Goal: Task Accomplishment & Management: Complete application form

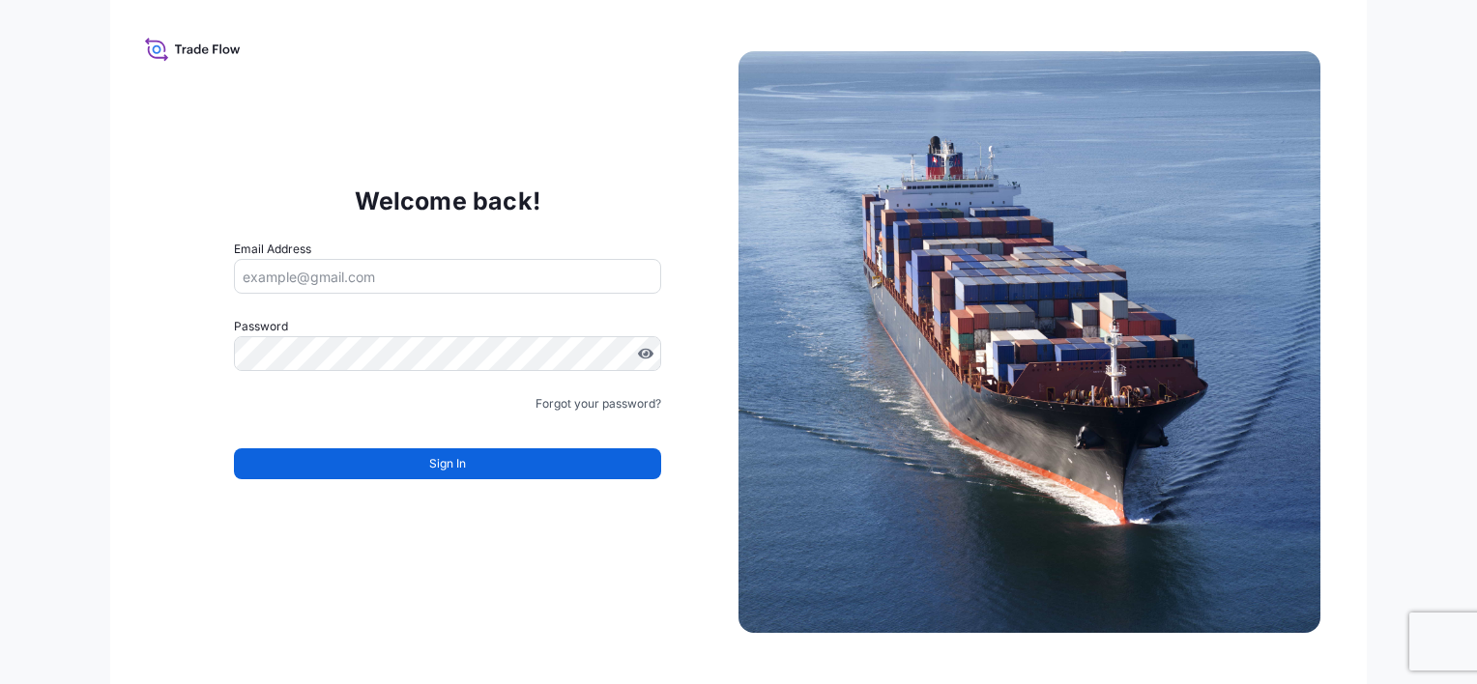
click at [672, 182] on div "Welcome back! Email Address Password Must include: Upper & lower case letters S…" at bounding box center [448, 342] width 582 height 398
click at [573, 250] on div "Email Address" at bounding box center [447, 267] width 427 height 54
click at [542, 286] on input "Email Address" at bounding box center [447, 276] width 427 height 35
type input "[EMAIL_ADDRESS][DOMAIN_NAME]"
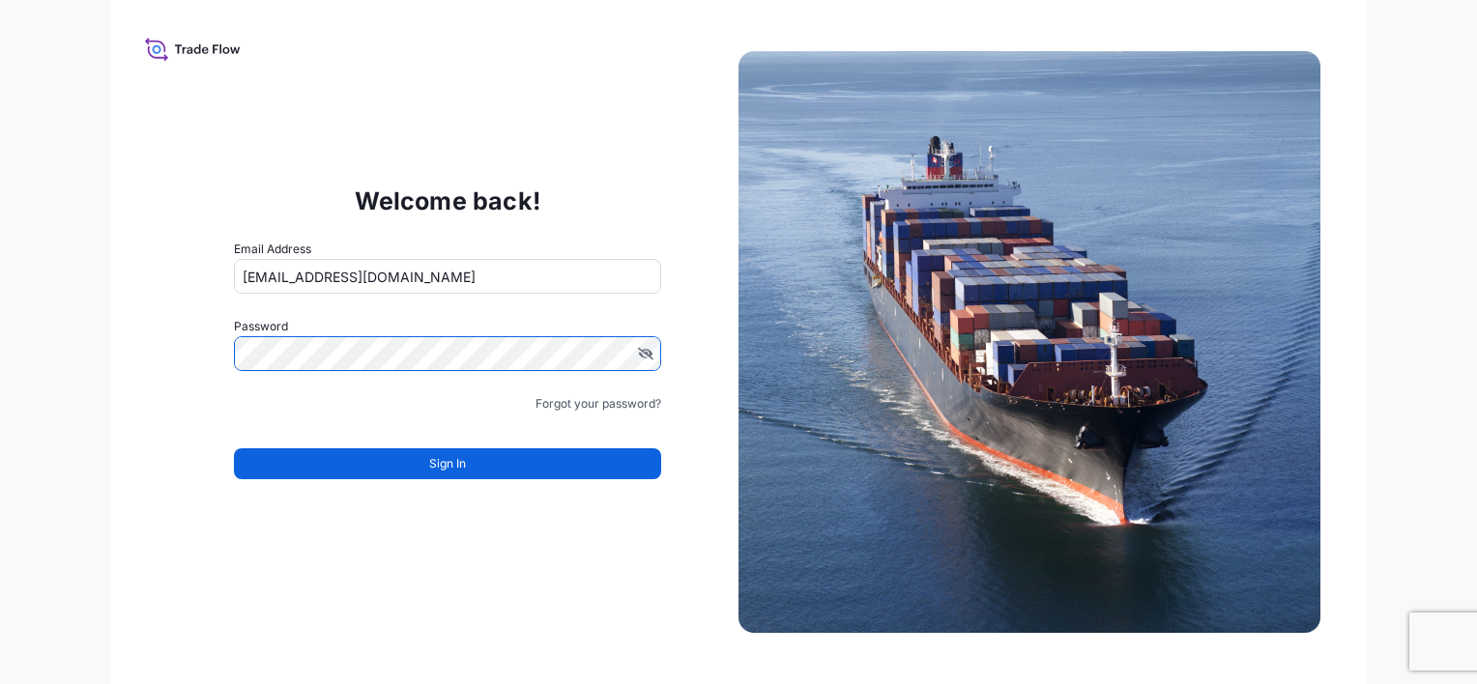
click at [164, 323] on div "Welcome back! Email Address nshergina@aointl.com Password Must include: Upper &…" at bounding box center [448, 342] width 582 height 398
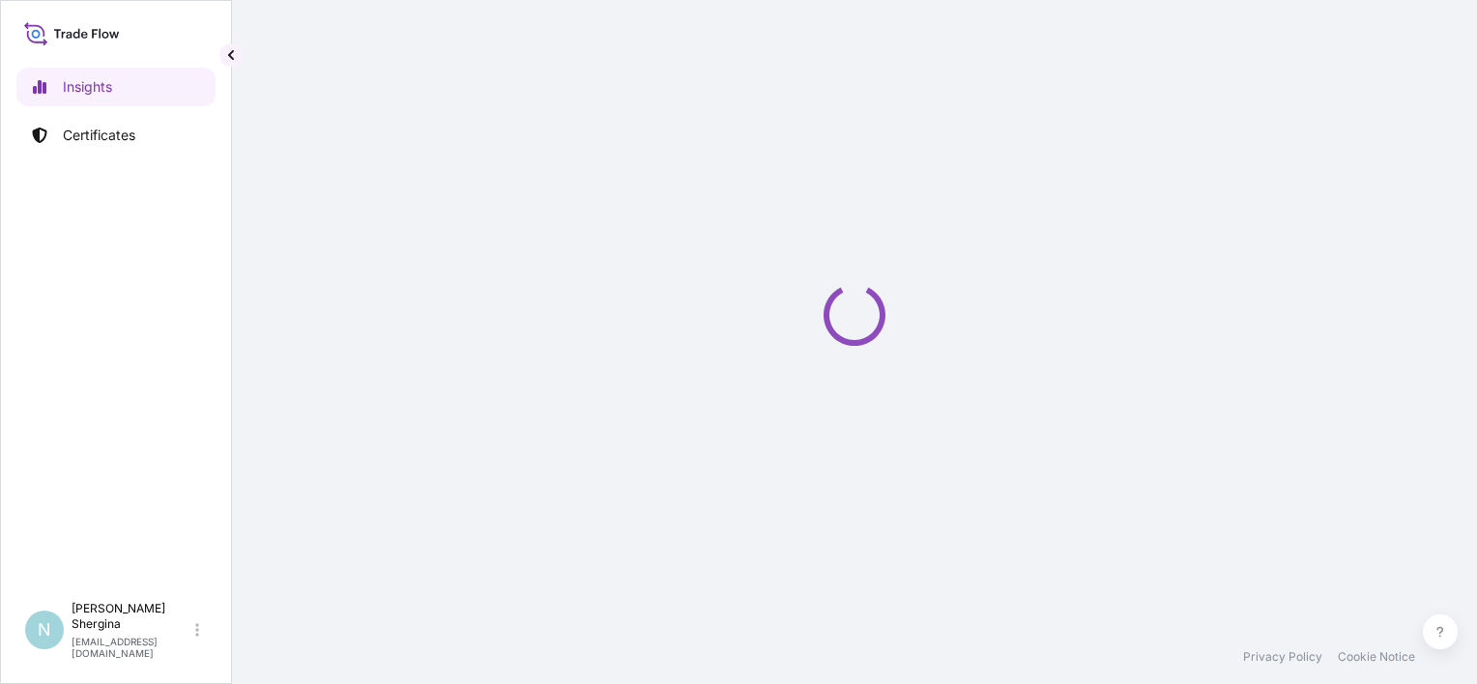
select select "2025"
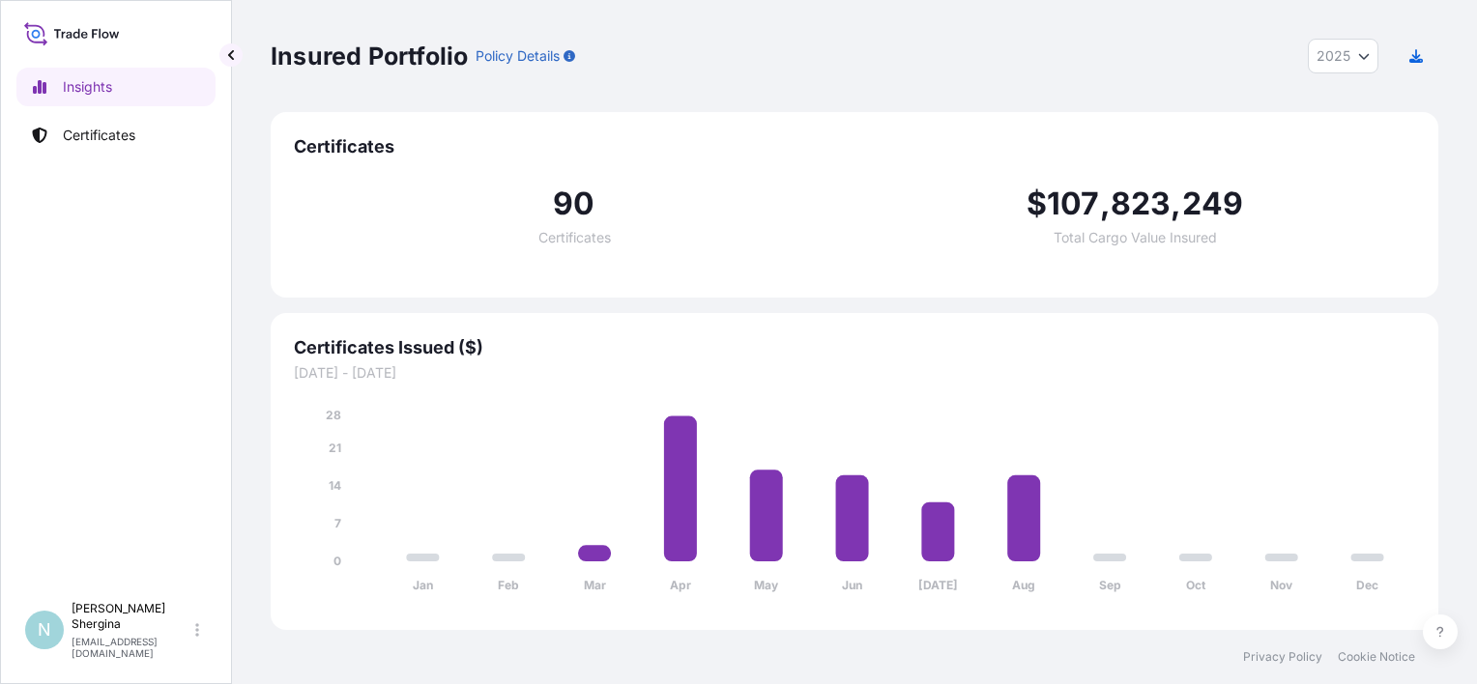
drag, startPoint x: 303, startPoint y: 158, endPoint x: 304, endPoint y: 147, distance: 10.7
click at [304, 155] on span "Certificates" at bounding box center [854, 146] width 1121 height 23
click at [304, 147] on span "Certificates" at bounding box center [854, 146] width 1121 height 23
click at [100, 141] on p "Certificates" at bounding box center [99, 135] width 73 height 19
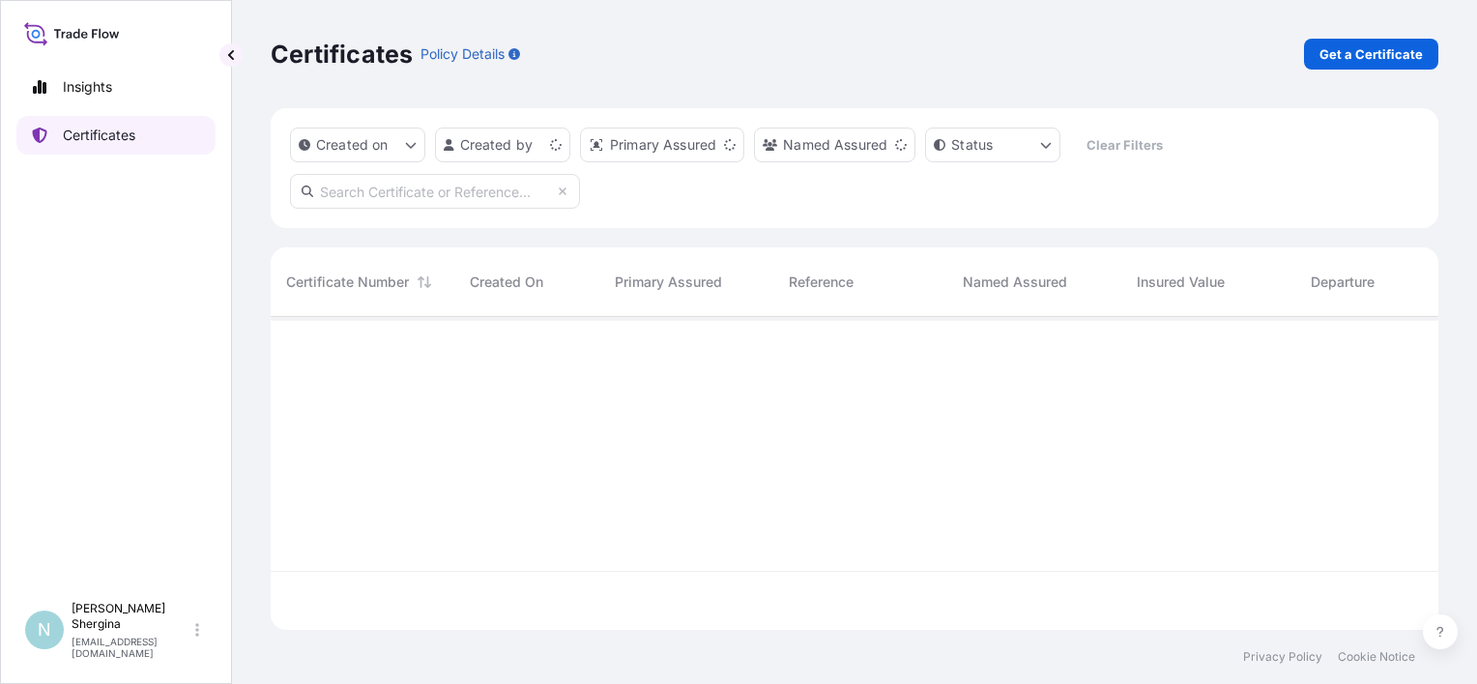
scroll to position [309, 1152]
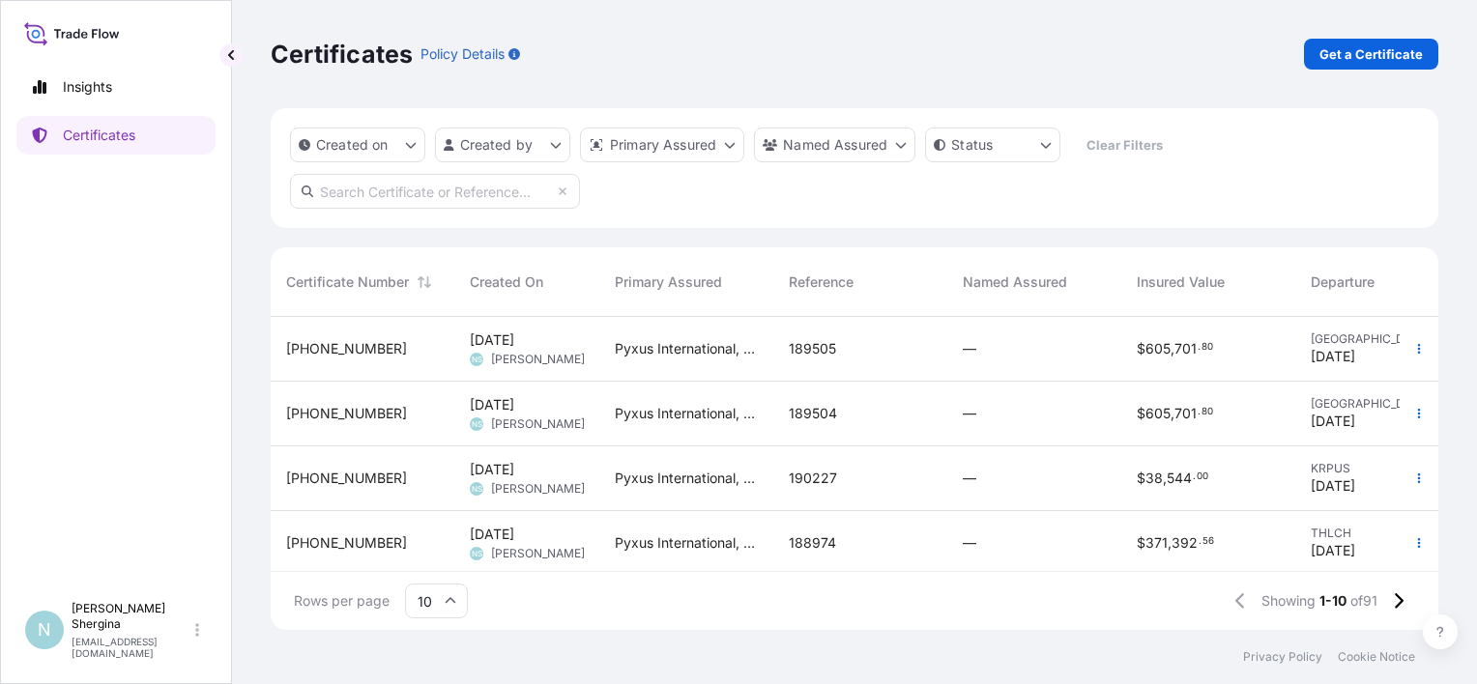
click at [336, 189] on input "text" at bounding box center [435, 191] width 290 height 35
type input "187447"
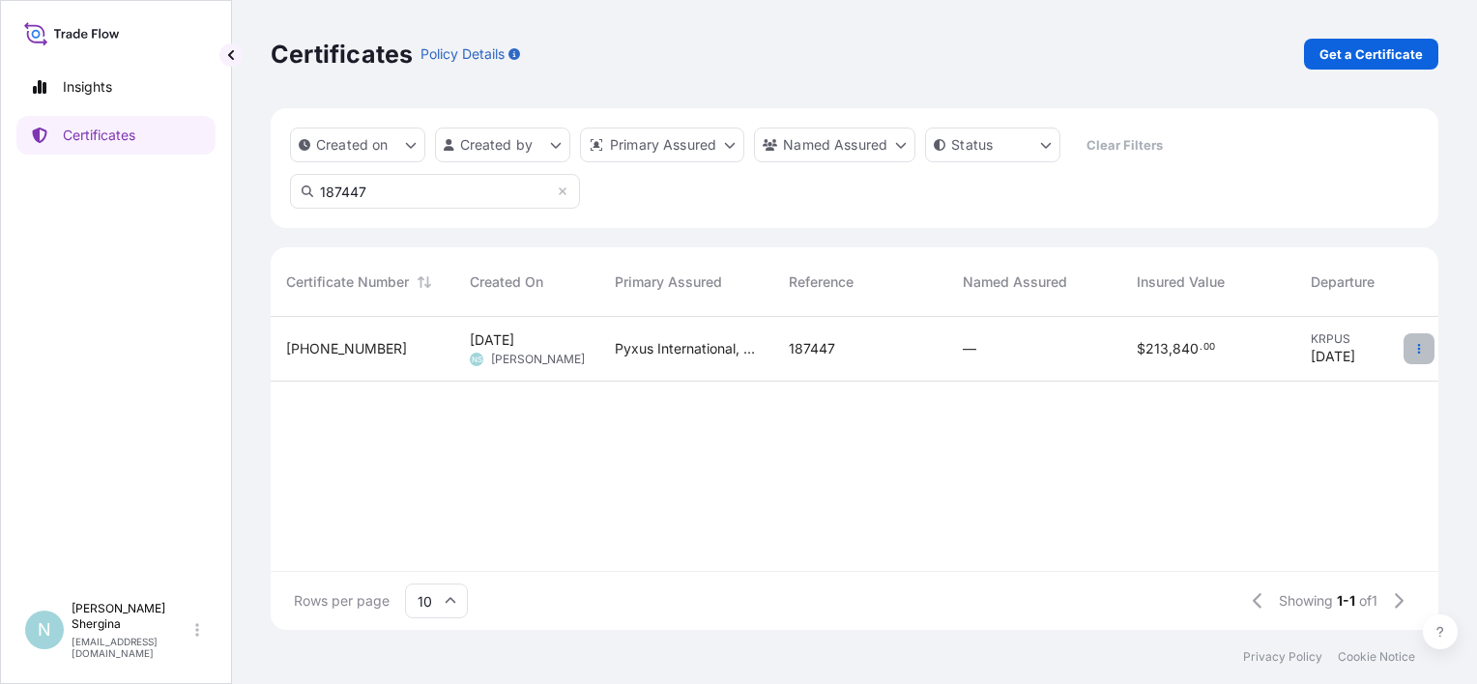
click at [1422, 346] on icon "button" at bounding box center [1419, 349] width 12 height 12
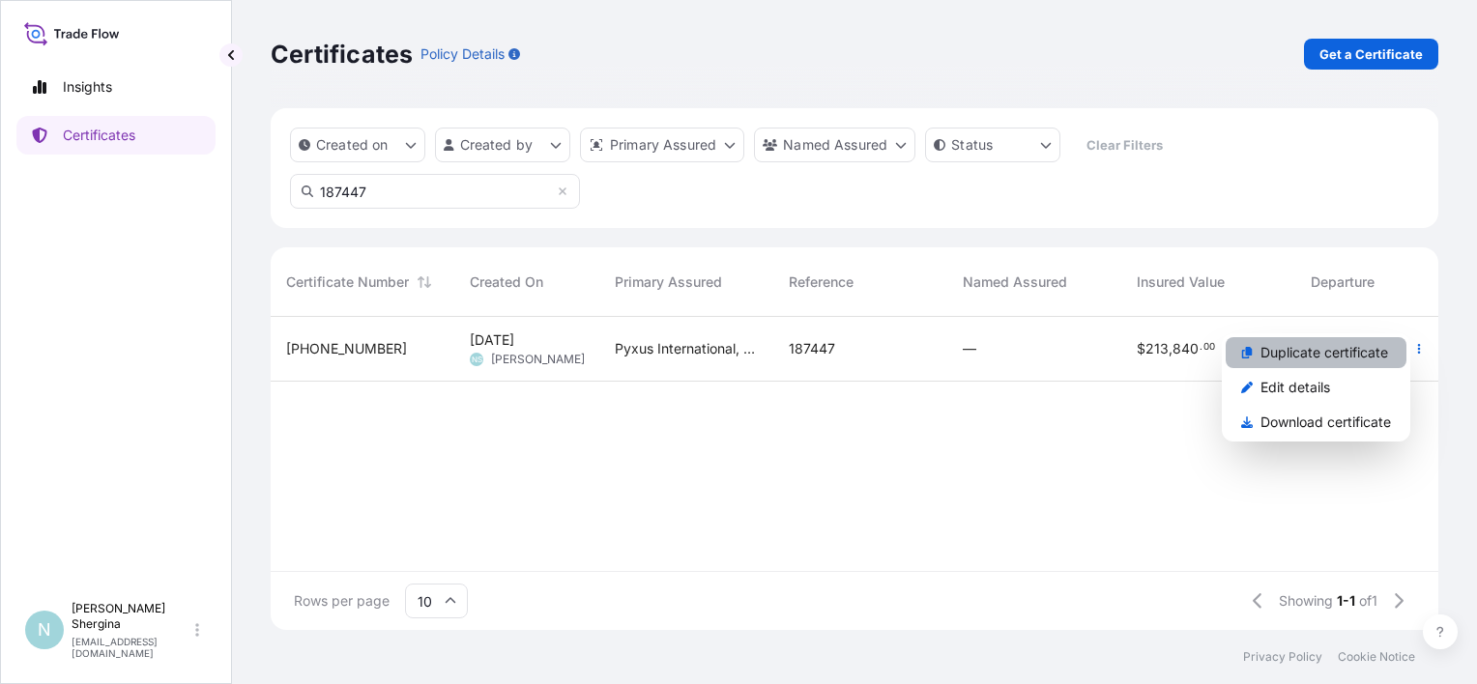
click at [1361, 352] on p "Duplicate certificate" at bounding box center [1325, 352] width 128 height 19
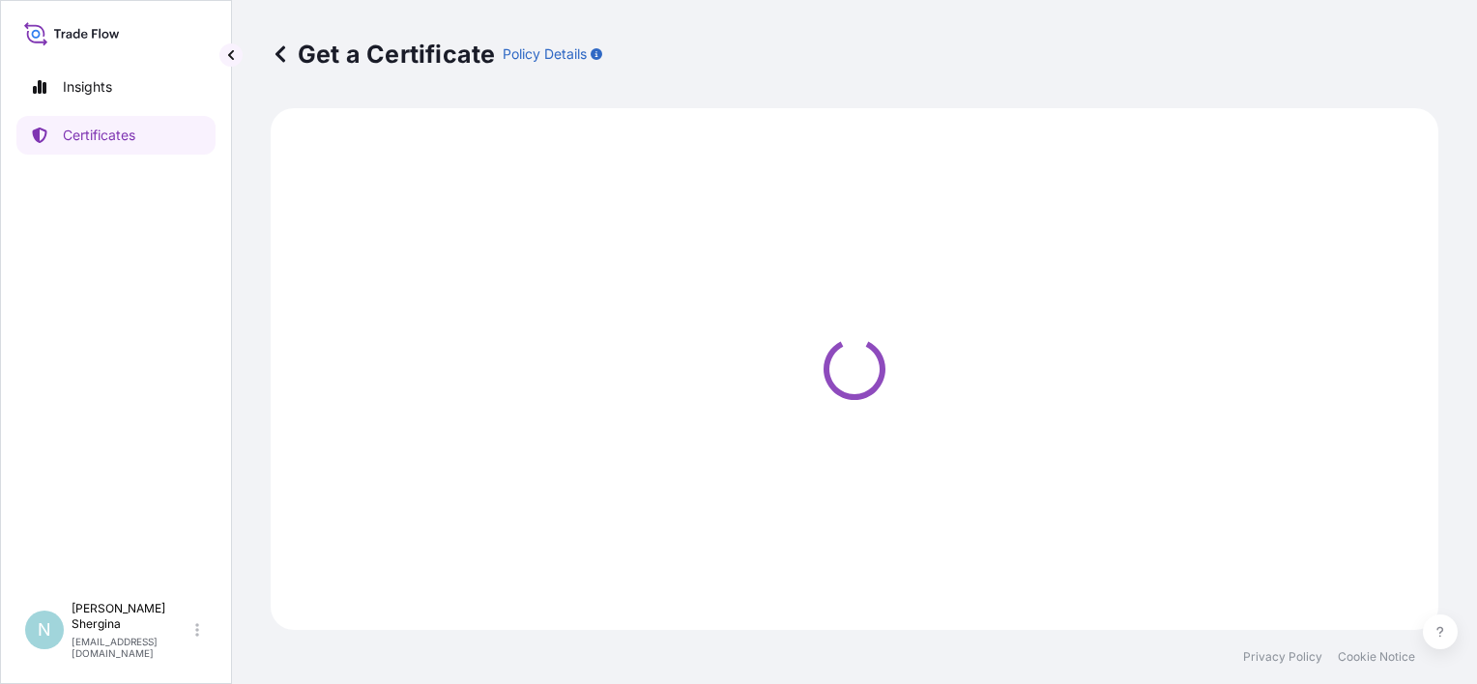
select select "Ocean Vessel"
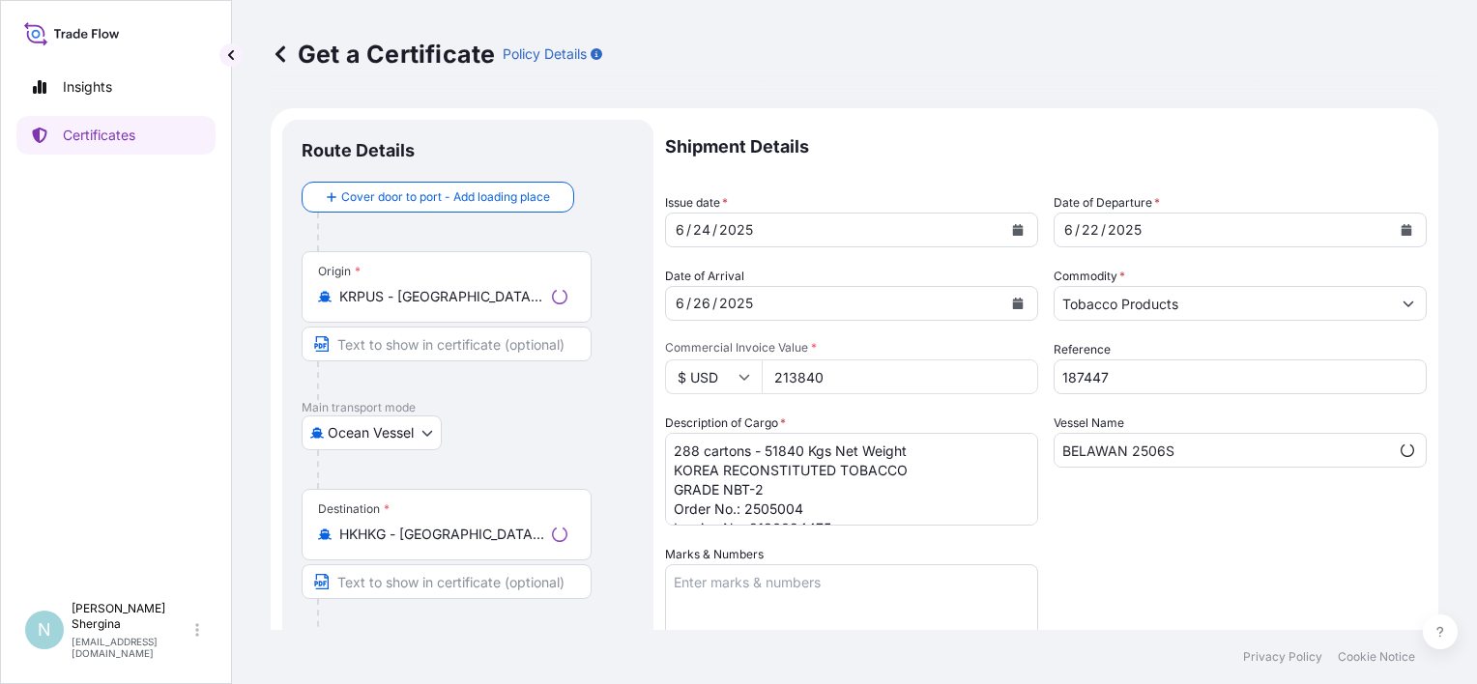
select select "31548"
click at [763, 228] on div "[DATE]" at bounding box center [834, 230] width 336 height 35
drag, startPoint x: 752, startPoint y: 226, endPoint x: 619, endPoint y: 221, distance: 133.5
click at [619, 221] on form "Route Details Cover door to port - Add loading place Place of loading Road / [G…" at bounding box center [855, 570] width 1168 height 925
click at [704, 231] on div "24" at bounding box center [701, 229] width 21 height 23
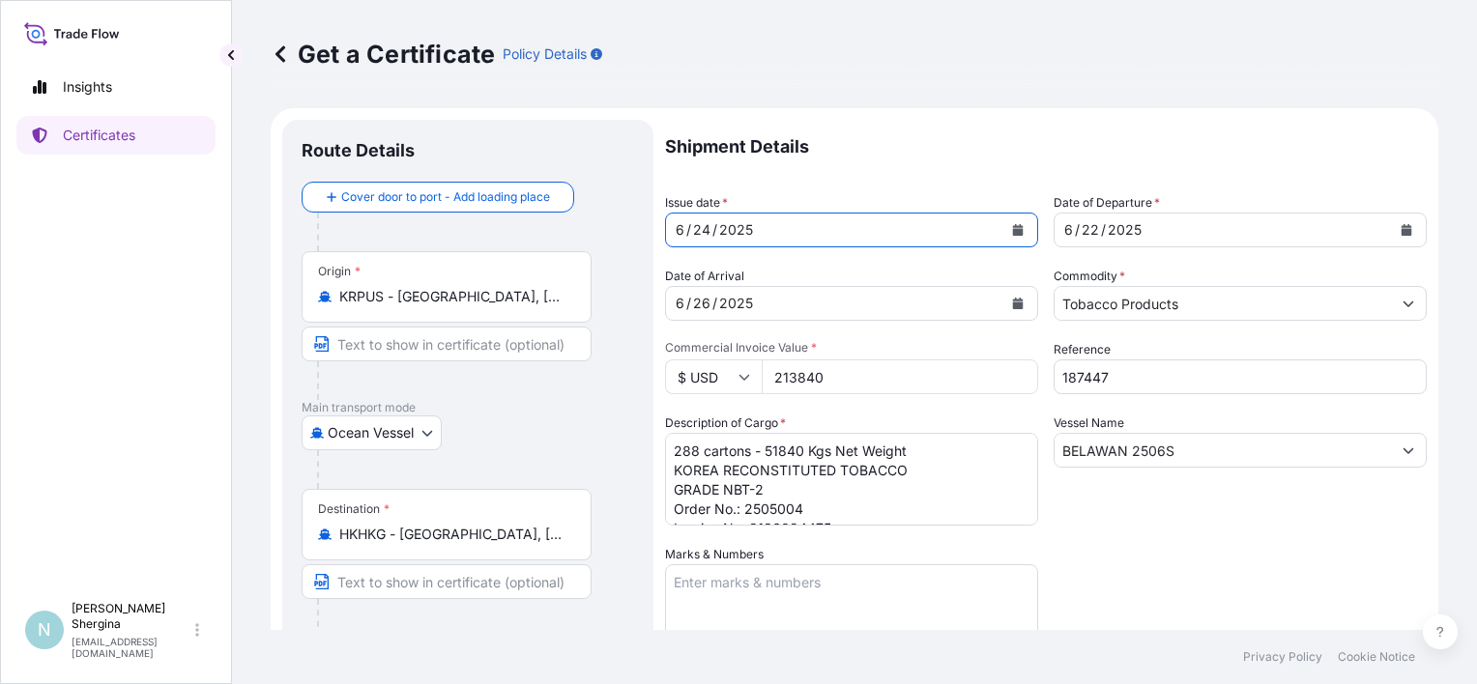
click at [708, 231] on div "24" at bounding box center [701, 229] width 21 height 23
click at [1013, 230] on icon "Calendar" at bounding box center [1018, 230] width 11 height 12
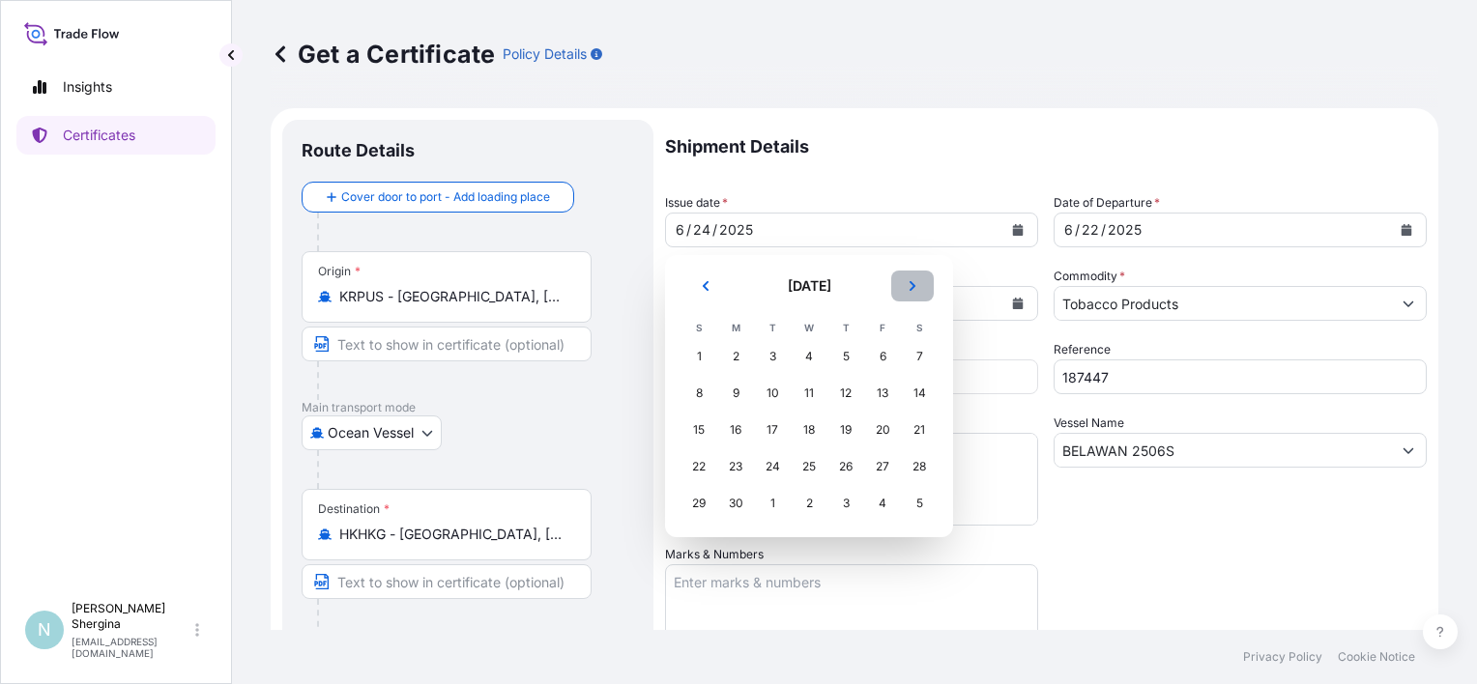
click at [913, 281] on icon "Next" at bounding box center [913, 286] width 12 height 12
click at [913, 282] on icon "Next" at bounding box center [913, 286] width 12 height 12
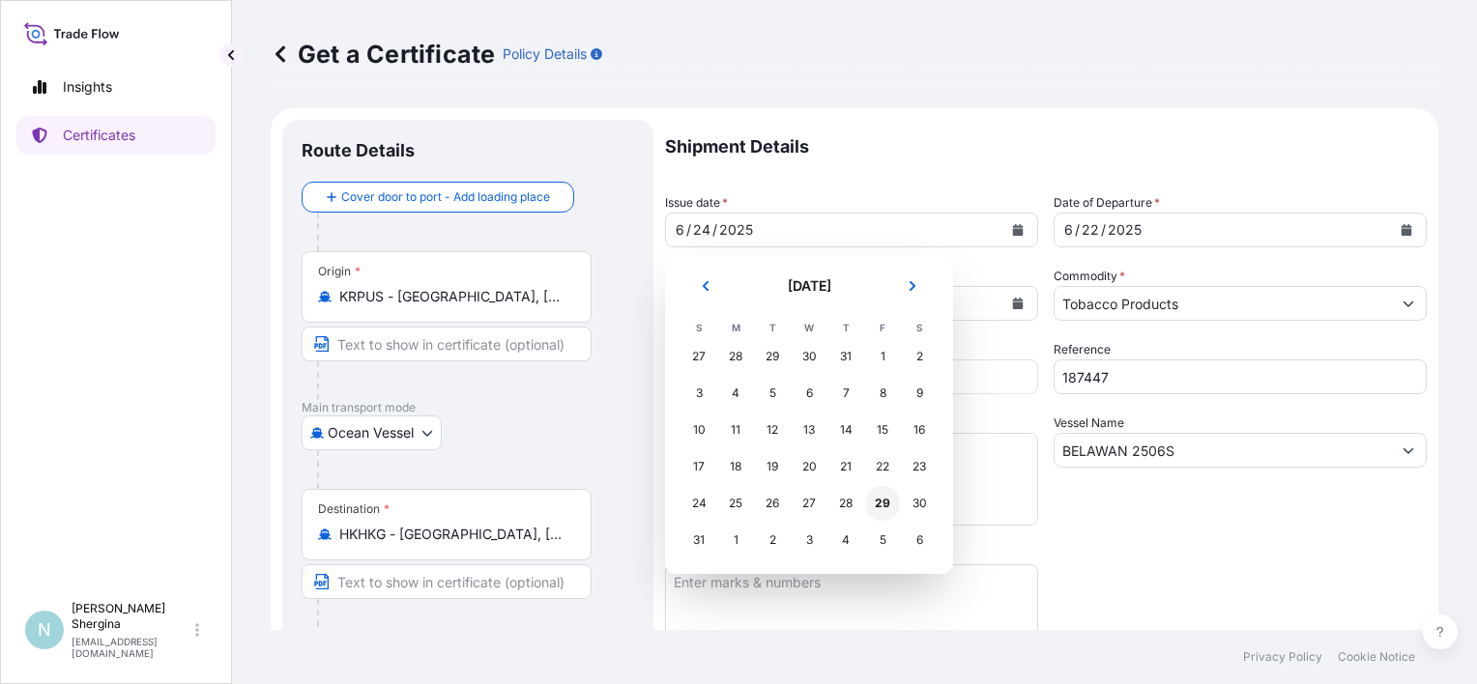
click at [879, 499] on div "29" at bounding box center [882, 503] width 35 height 35
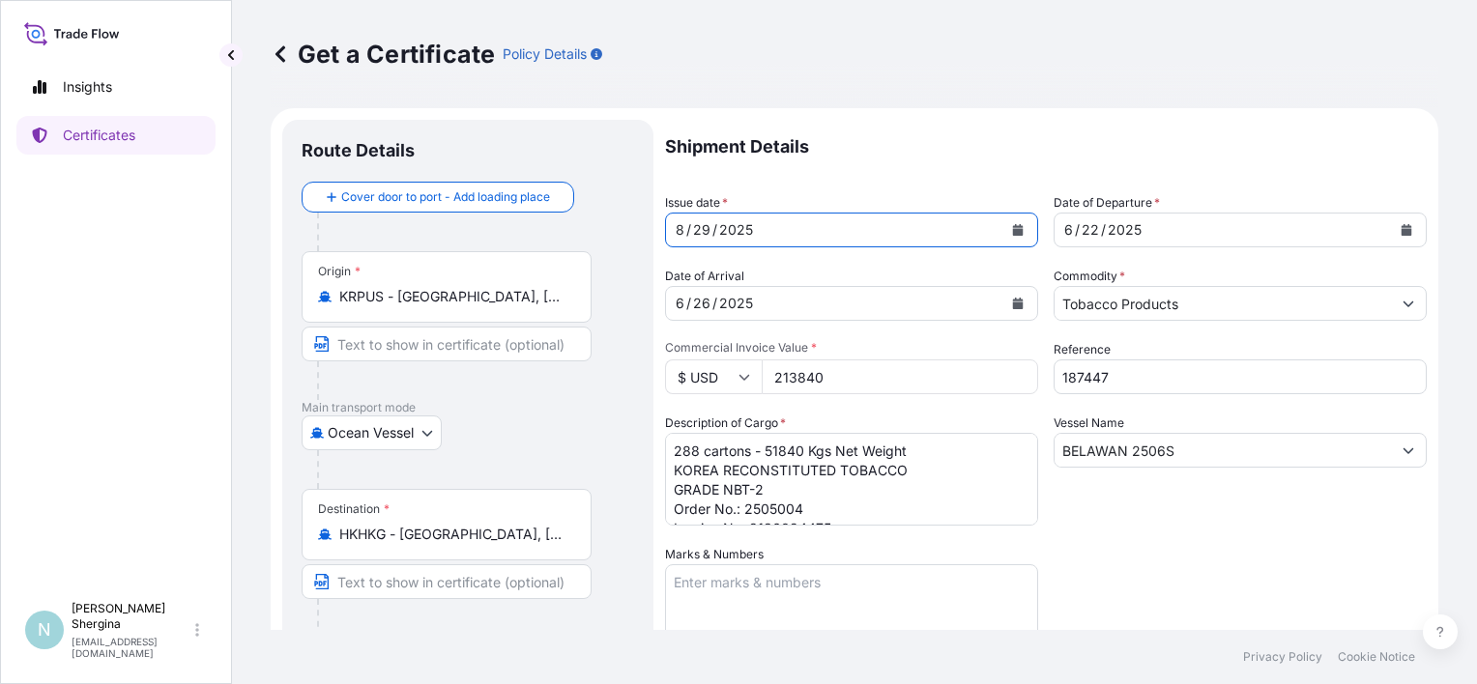
click at [1402, 235] on icon "Calendar" at bounding box center [1407, 230] width 11 height 12
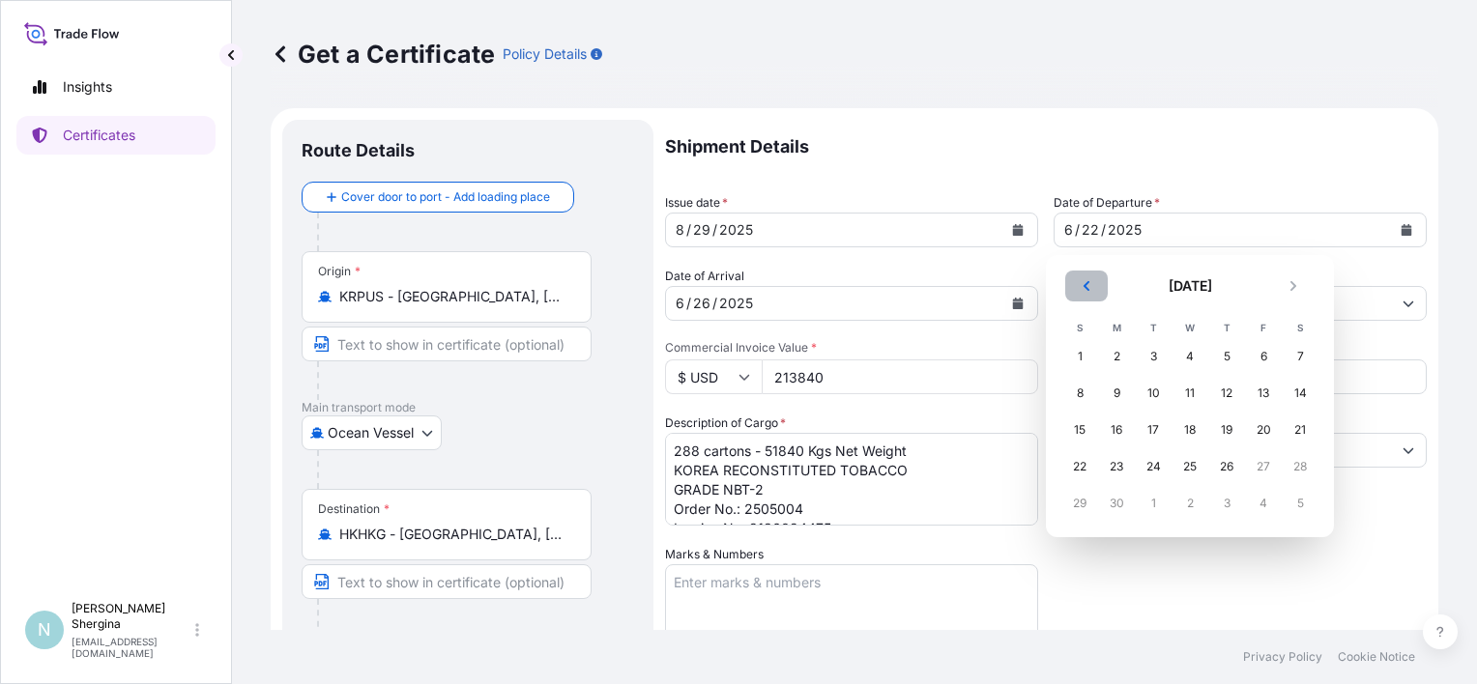
click at [1091, 280] on icon "Previous" at bounding box center [1087, 286] width 12 height 12
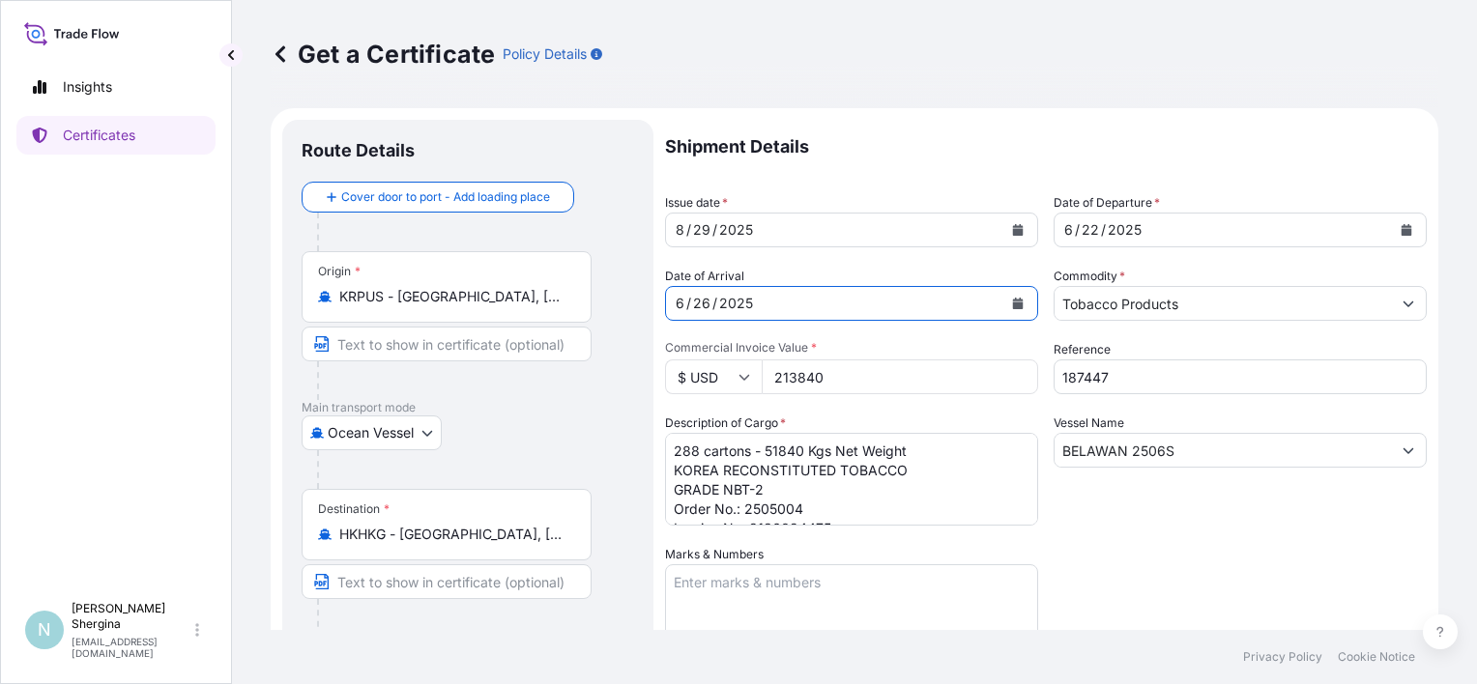
click at [1006, 311] on button "Calendar" at bounding box center [1018, 303] width 31 height 31
click at [889, 236] on div "[DATE]" at bounding box center [834, 230] width 336 height 35
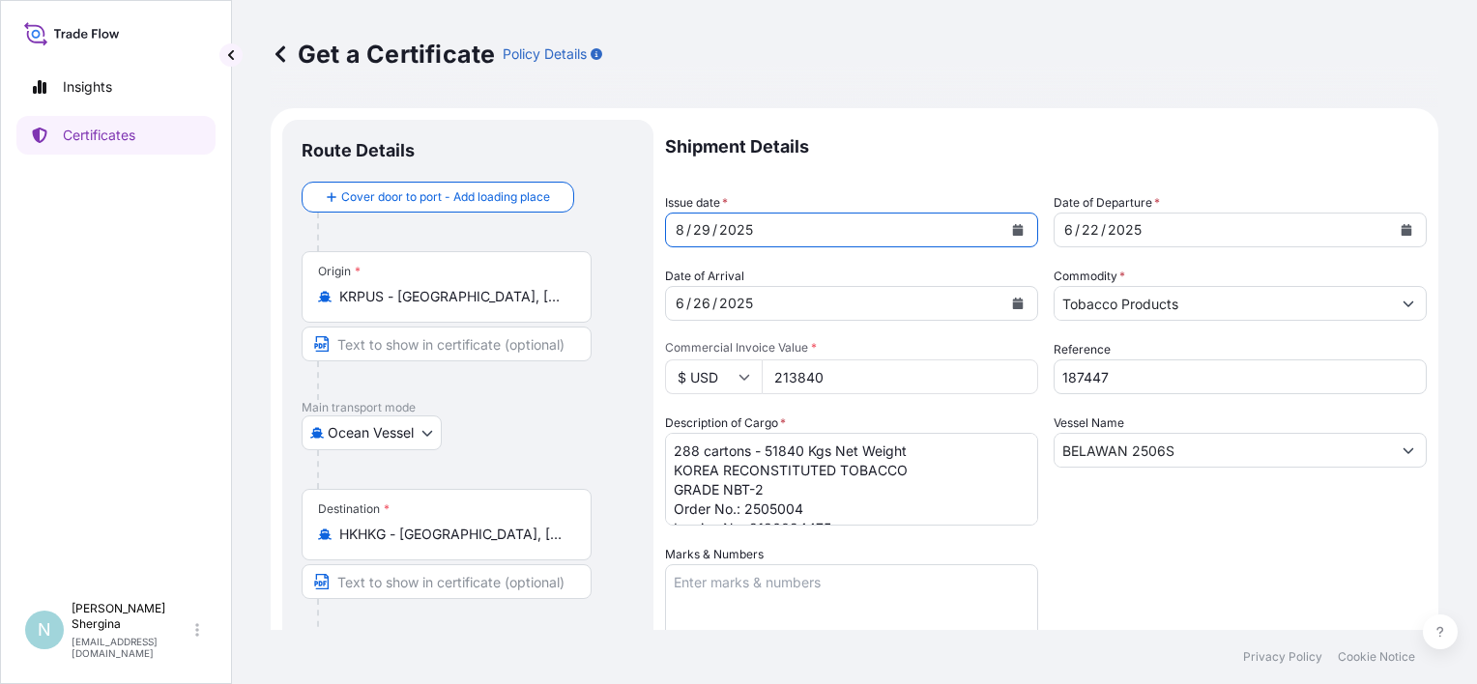
click at [1045, 228] on div "Shipment Details Issue date * [DATE] Date of Departure * [DATE] Date of Arrival…" at bounding box center [1046, 544] width 762 height 848
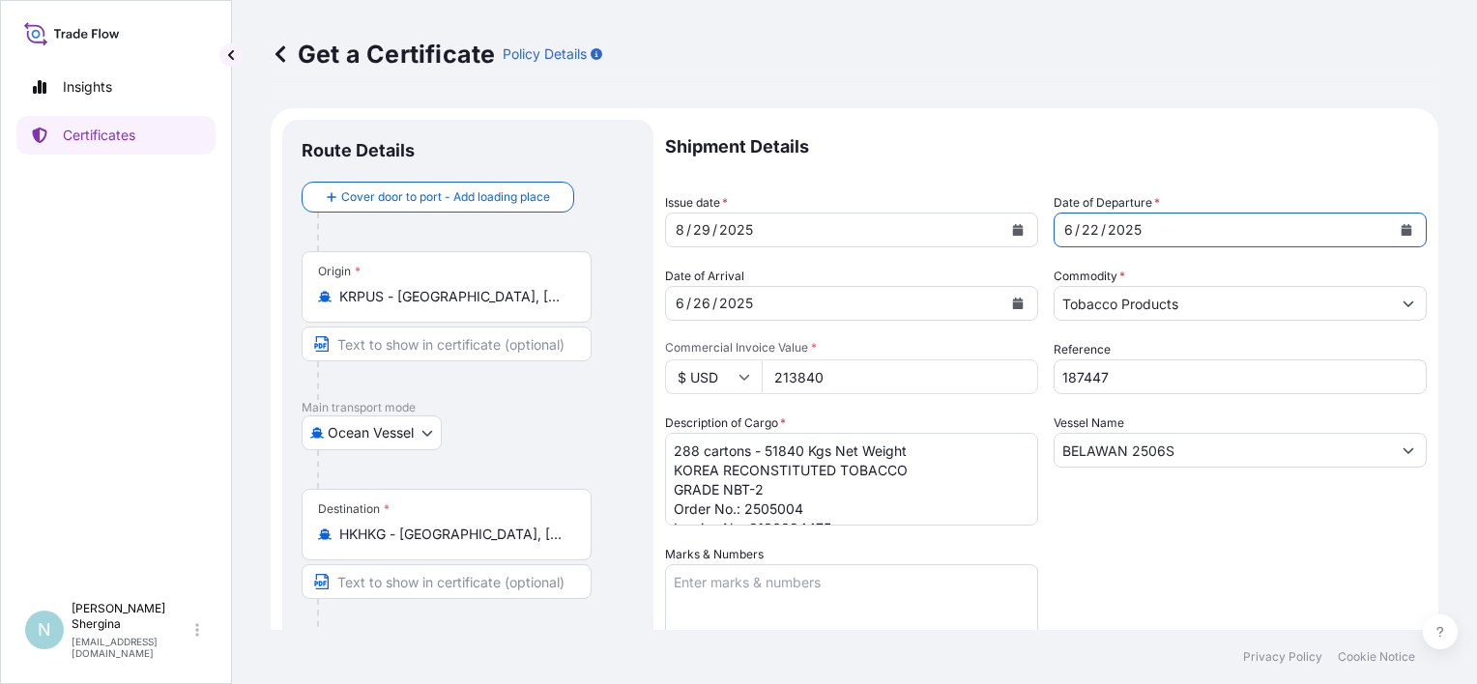
click at [1402, 232] on icon "Calendar" at bounding box center [1407, 230] width 11 height 12
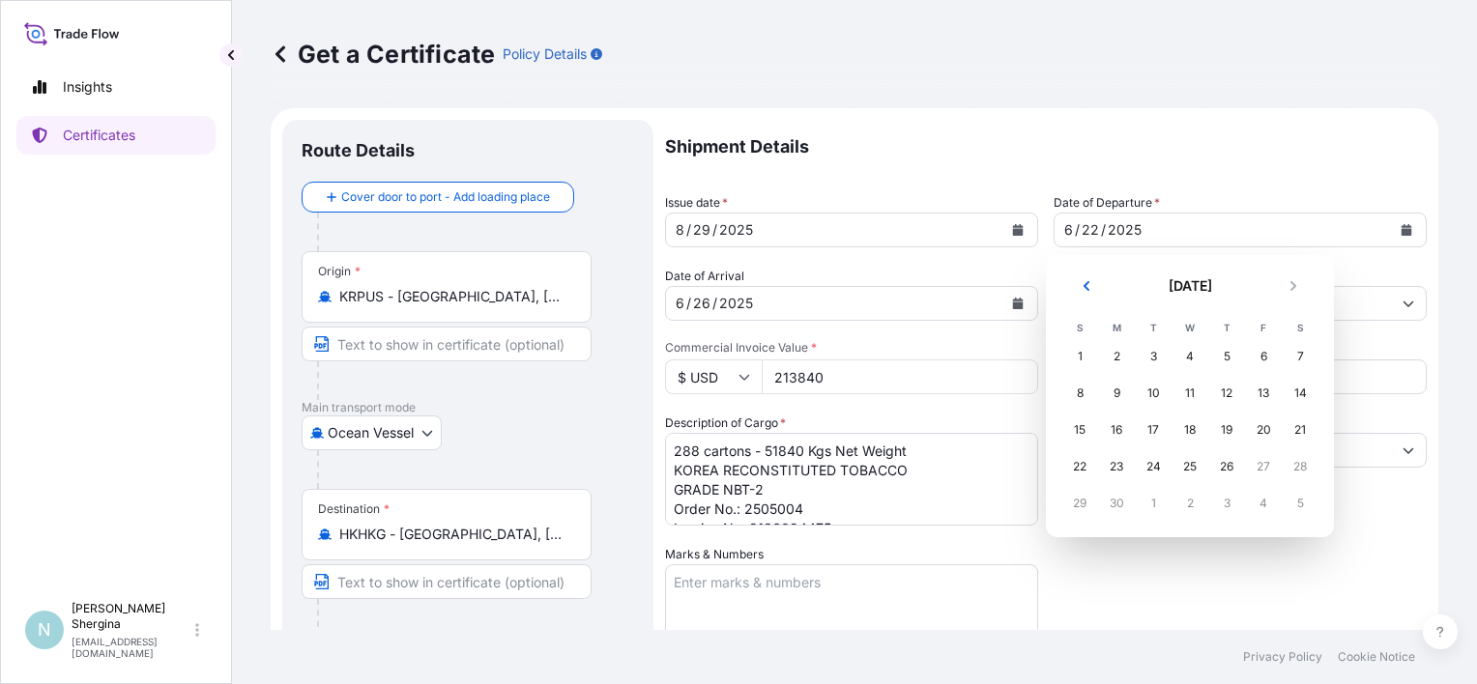
click at [1082, 255] on div "Shipment Details Issue date * [DATE] Date of Departure * [DATE] Date of Arrival…" at bounding box center [1046, 544] width 762 height 848
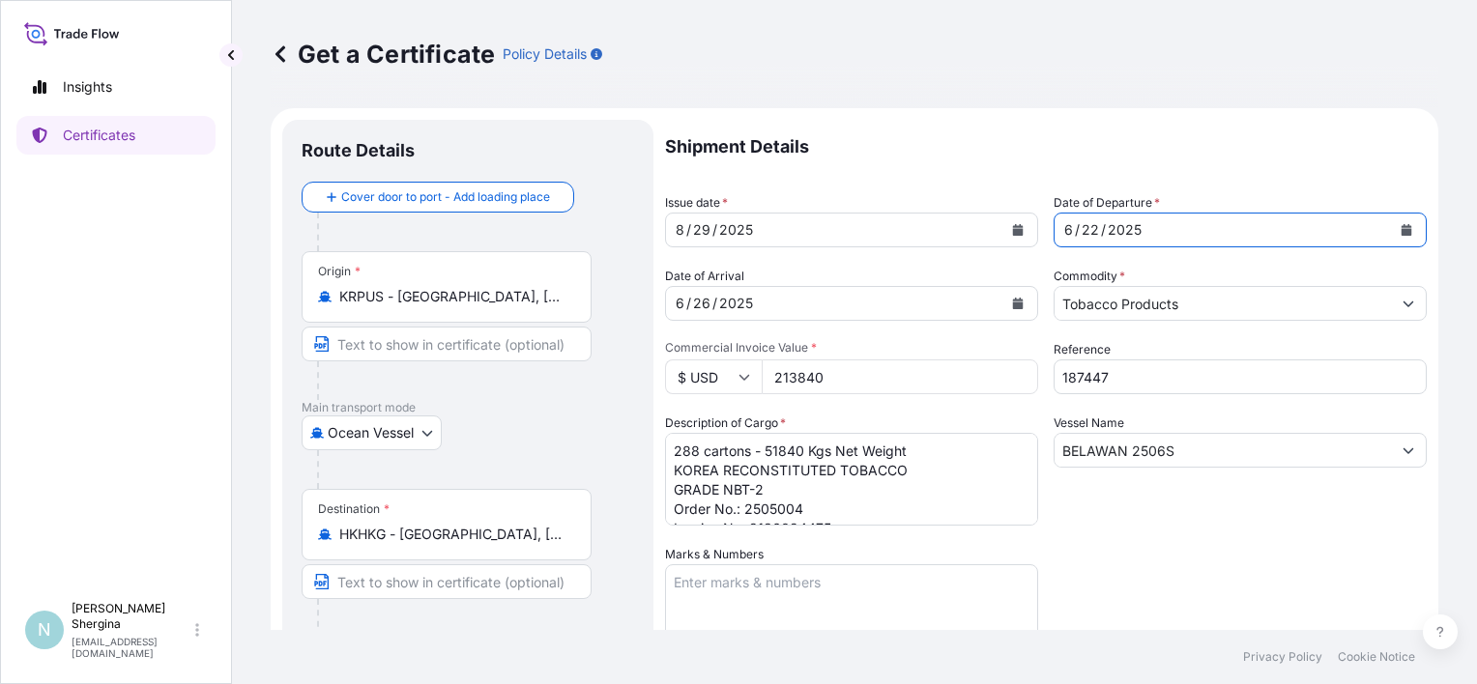
click at [1090, 241] on div "22" at bounding box center [1090, 229] width 21 height 23
click at [1106, 231] on div "2025" at bounding box center [1125, 229] width 38 height 23
drag, startPoint x: 1074, startPoint y: 228, endPoint x: 1029, endPoint y: 236, distance: 46.1
click at [1038, 236] on div "Shipment Details Issue date * [DATE] Date of Departure * [DATE] Date of Arrival…" at bounding box center [1046, 544] width 762 height 848
drag, startPoint x: 1064, startPoint y: 225, endPoint x: 1091, endPoint y: 217, distance: 27.5
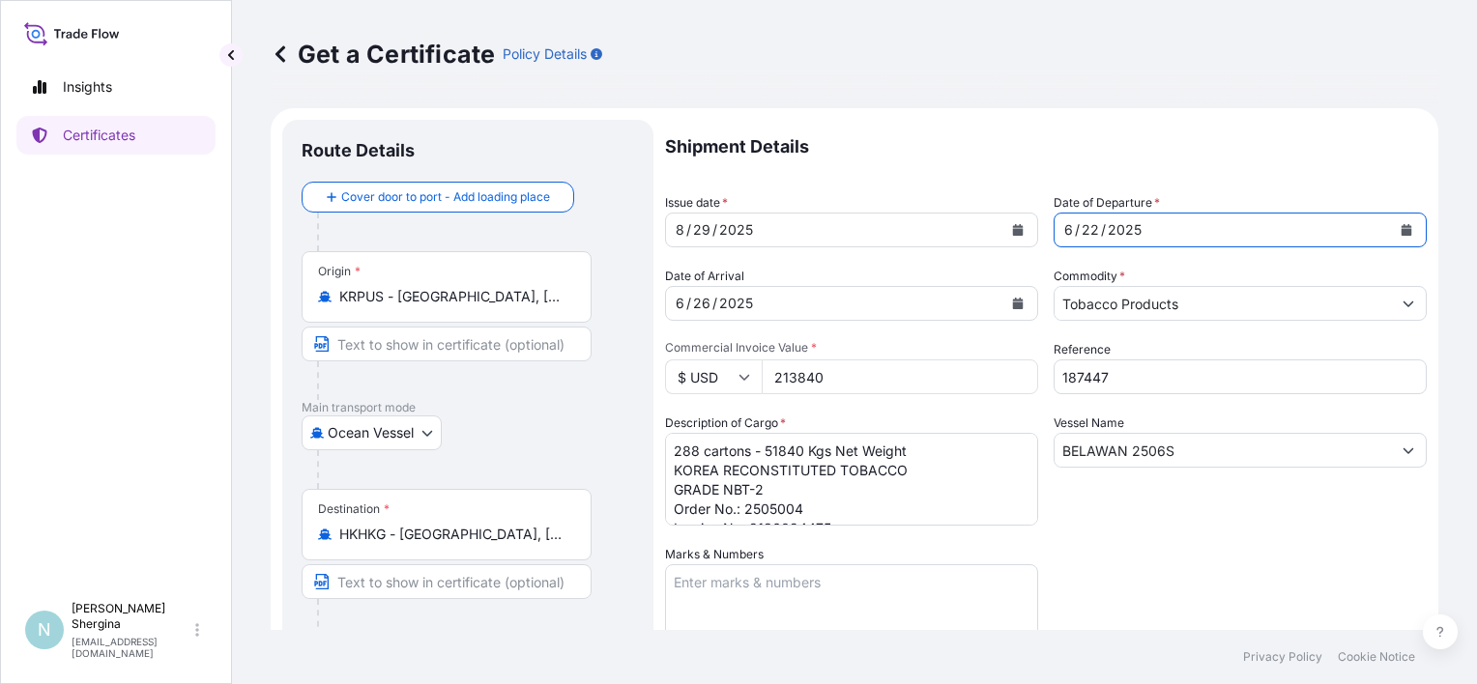
click at [1072, 225] on div "[DATE]" at bounding box center [1223, 230] width 336 height 35
click at [1093, 217] on div "[DATE]" at bounding box center [1223, 230] width 336 height 35
click at [1103, 221] on div "[DATE]" at bounding box center [1223, 230] width 336 height 35
click at [1116, 225] on div "2025" at bounding box center [1125, 229] width 38 height 23
click at [1122, 232] on div "2025" at bounding box center [1125, 229] width 38 height 23
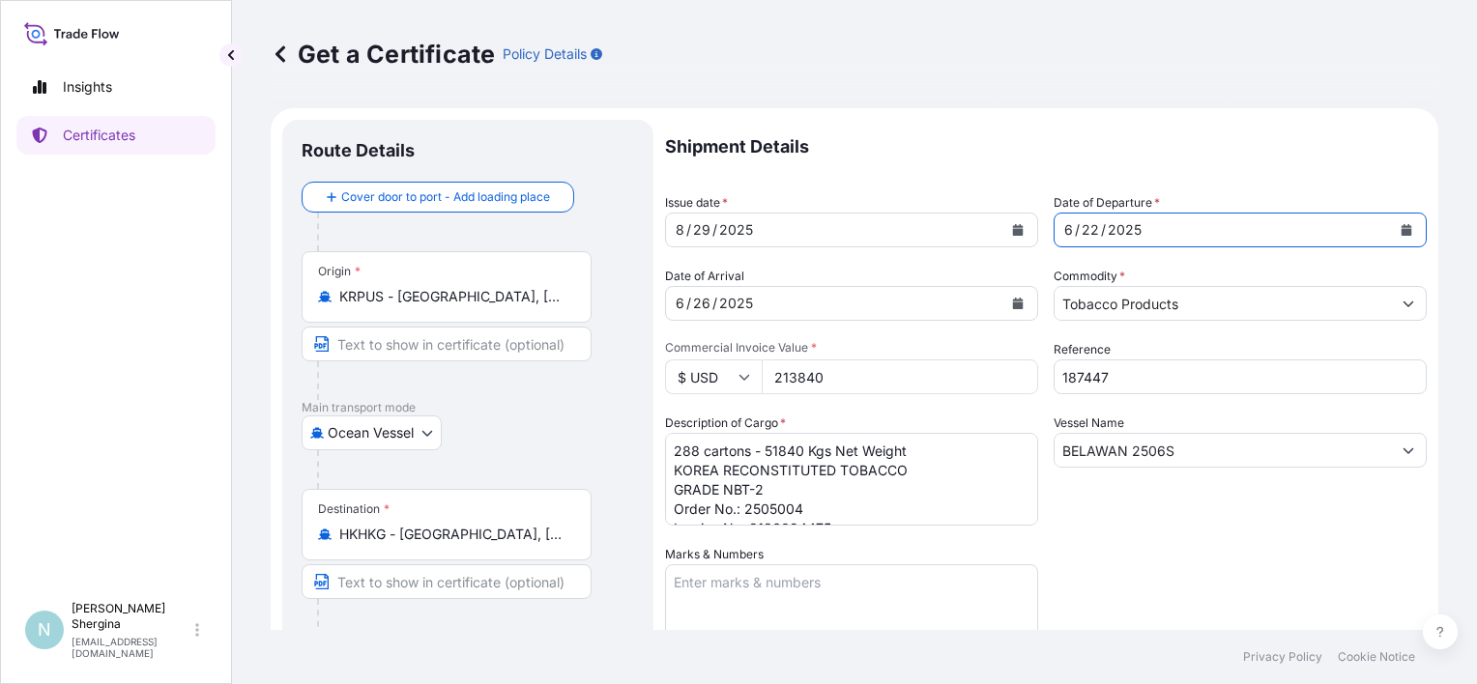
click at [1122, 233] on div "2025" at bounding box center [1125, 229] width 38 height 23
click at [879, 301] on div "[DATE]" at bounding box center [834, 303] width 336 height 35
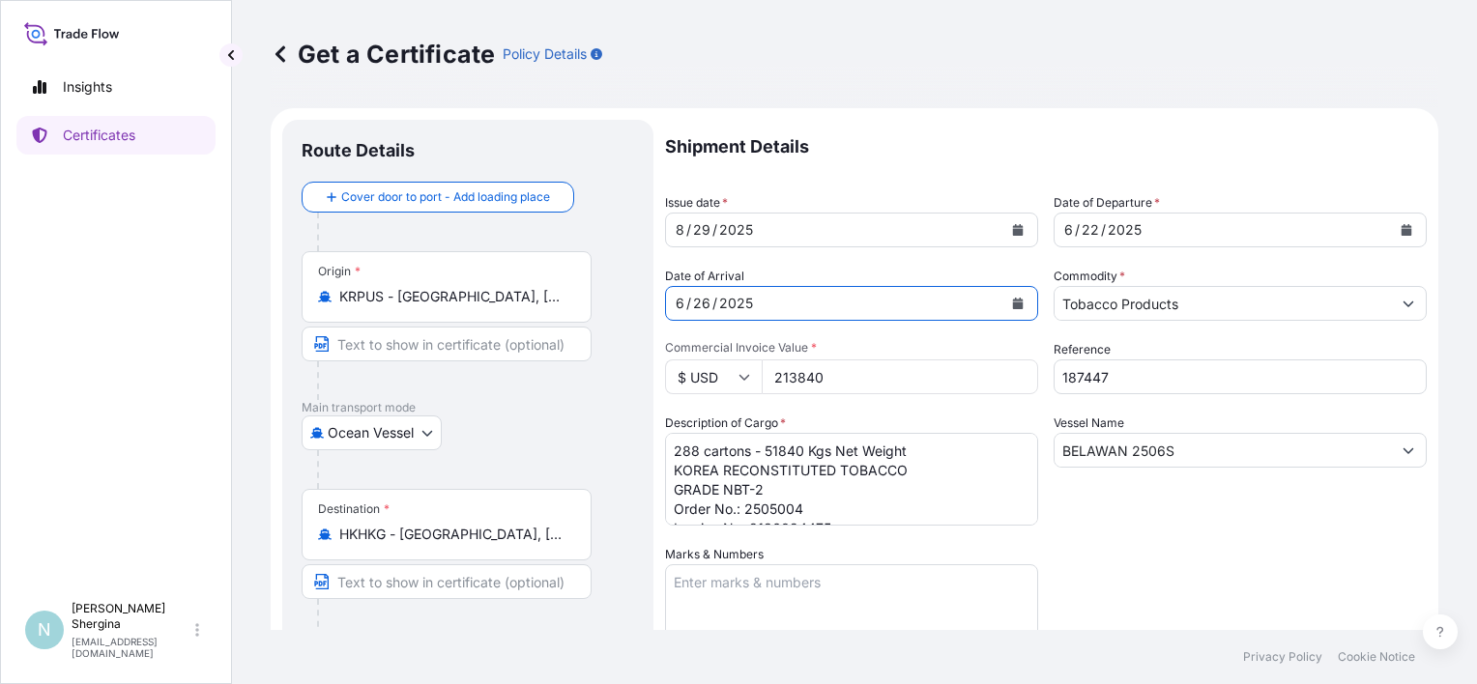
click at [884, 308] on div "[DATE]" at bounding box center [834, 303] width 336 height 35
click at [1012, 302] on icon "Calendar" at bounding box center [1018, 304] width 12 height 12
click at [788, 316] on div "[DATE]" at bounding box center [834, 303] width 336 height 35
click at [765, 306] on div "[DATE]" at bounding box center [834, 303] width 336 height 35
click at [732, 306] on div "2025" at bounding box center [736, 303] width 38 height 23
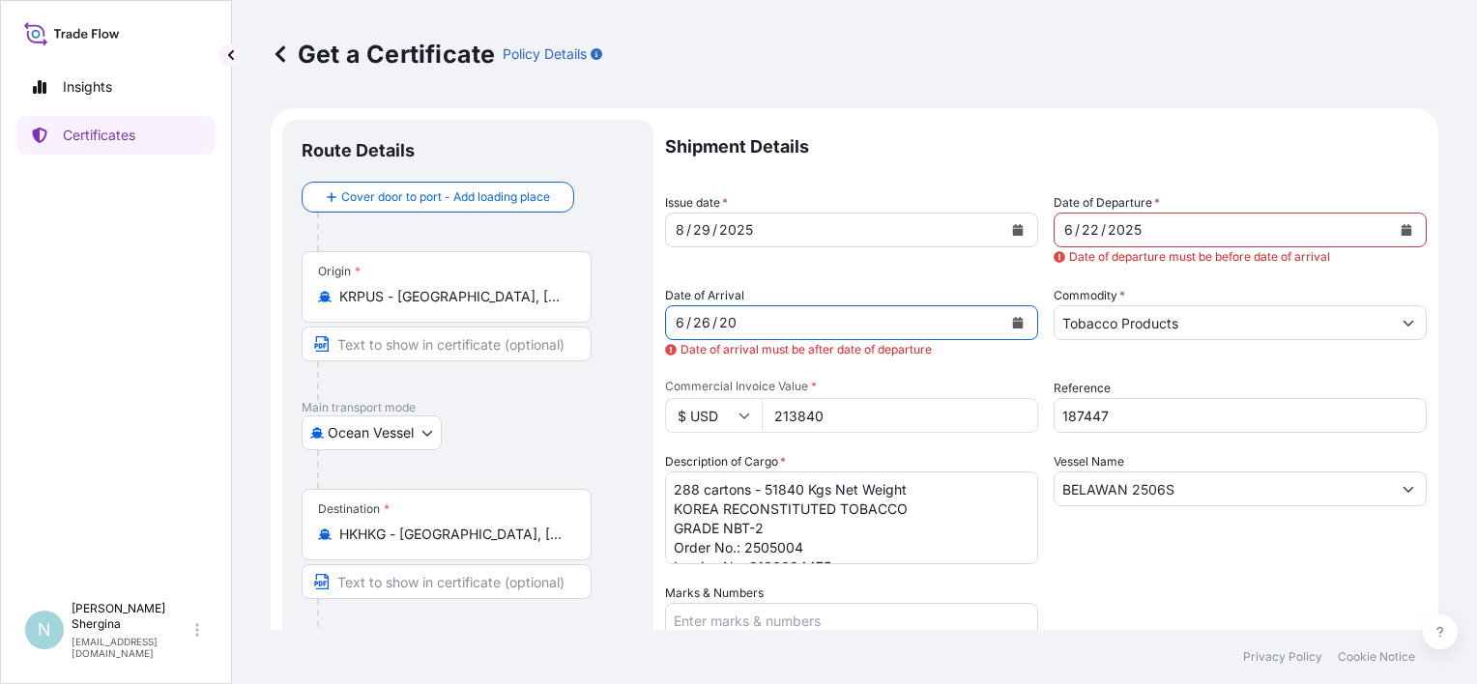
click at [771, 334] on div "6 / 26 / 20" at bounding box center [834, 323] width 336 height 35
click at [773, 325] on div "6 / 26 / 20" at bounding box center [834, 323] width 336 height 35
click at [739, 324] on div "6 / 26 / 20" at bounding box center [834, 323] width 336 height 35
click at [730, 322] on div "20" at bounding box center [727, 322] width 21 height 23
drag, startPoint x: 735, startPoint y: 320, endPoint x: 632, endPoint y: 334, distance: 103.4
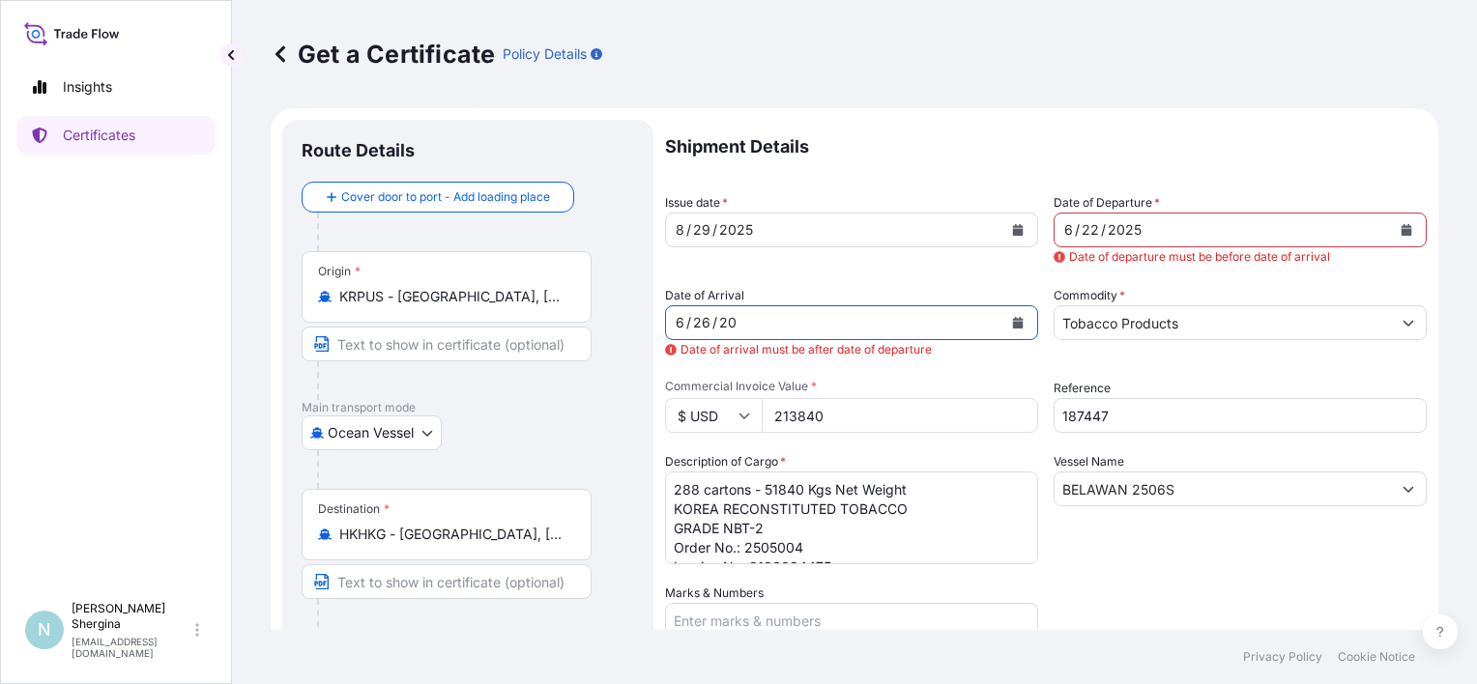
click at [632, 334] on form "Route Details Cover door to port - Add loading place Place of loading Road / [G…" at bounding box center [855, 590] width 1168 height 964
click at [687, 327] on div "/" at bounding box center [688, 322] width 5 height 23
click at [1107, 232] on div "2025" at bounding box center [1125, 229] width 38 height 23
drag, startPoint x: 735, startPoint y: 320, endPoint x: 636, endPoint y: 343, distance: 101.3
click at [636, 343] on form "Route Details Cover door to port - Add loading place Place of loading Road / [G…" at bounding box center [855, 590] width 1168 height 964
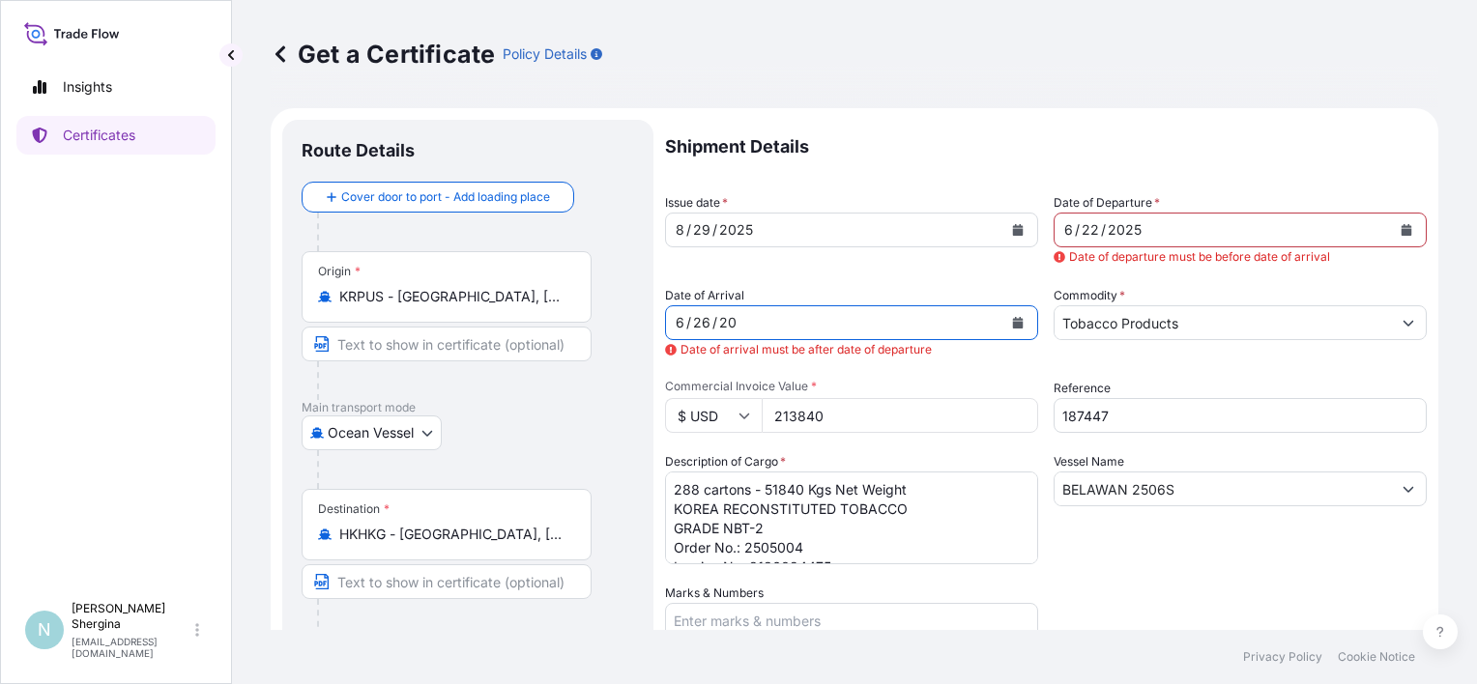
click at [1012, 325] on icon "Calendar" at bounding box center [1018, 323] width 12 height 12
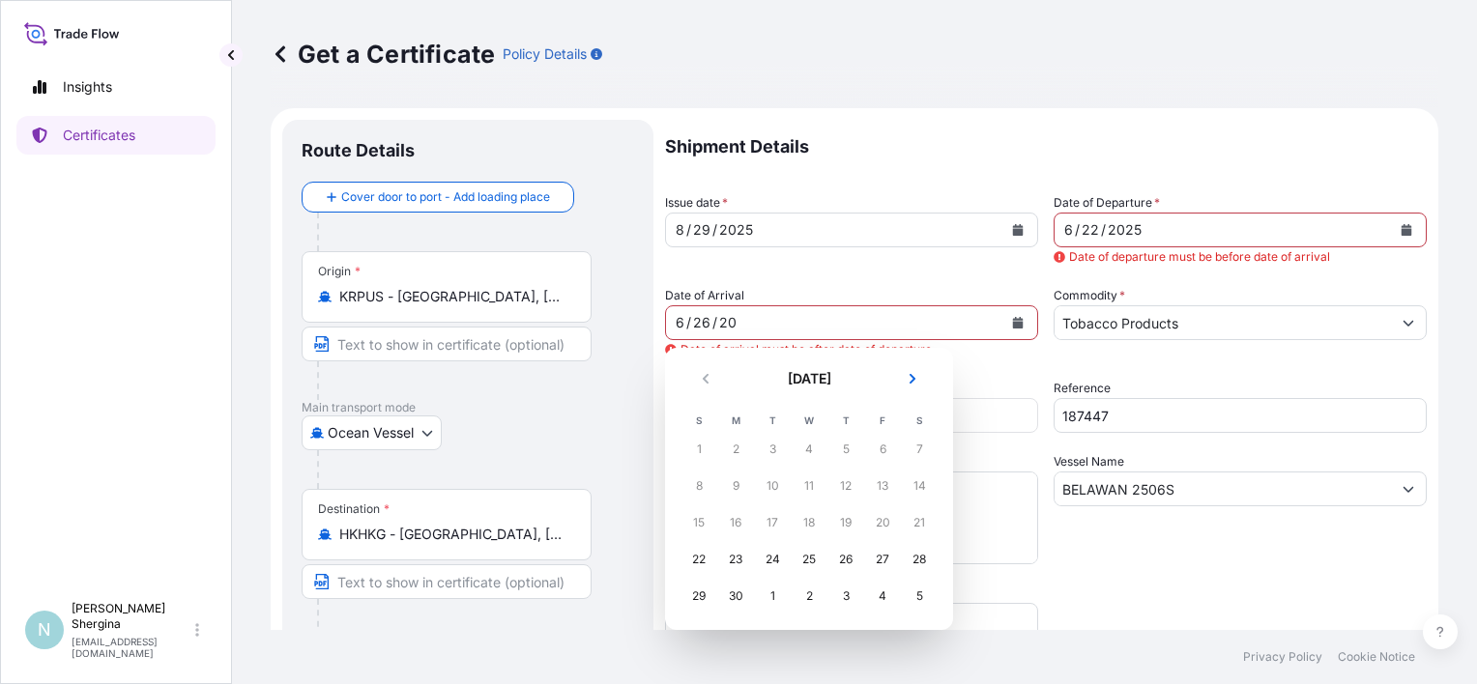
click at [910, 377] on icon "Next" at bounding box center [913, 379] width 12 height 12
click at [910, 376] on icon "Next" at bounding box center [913, 379] width 12 height 12
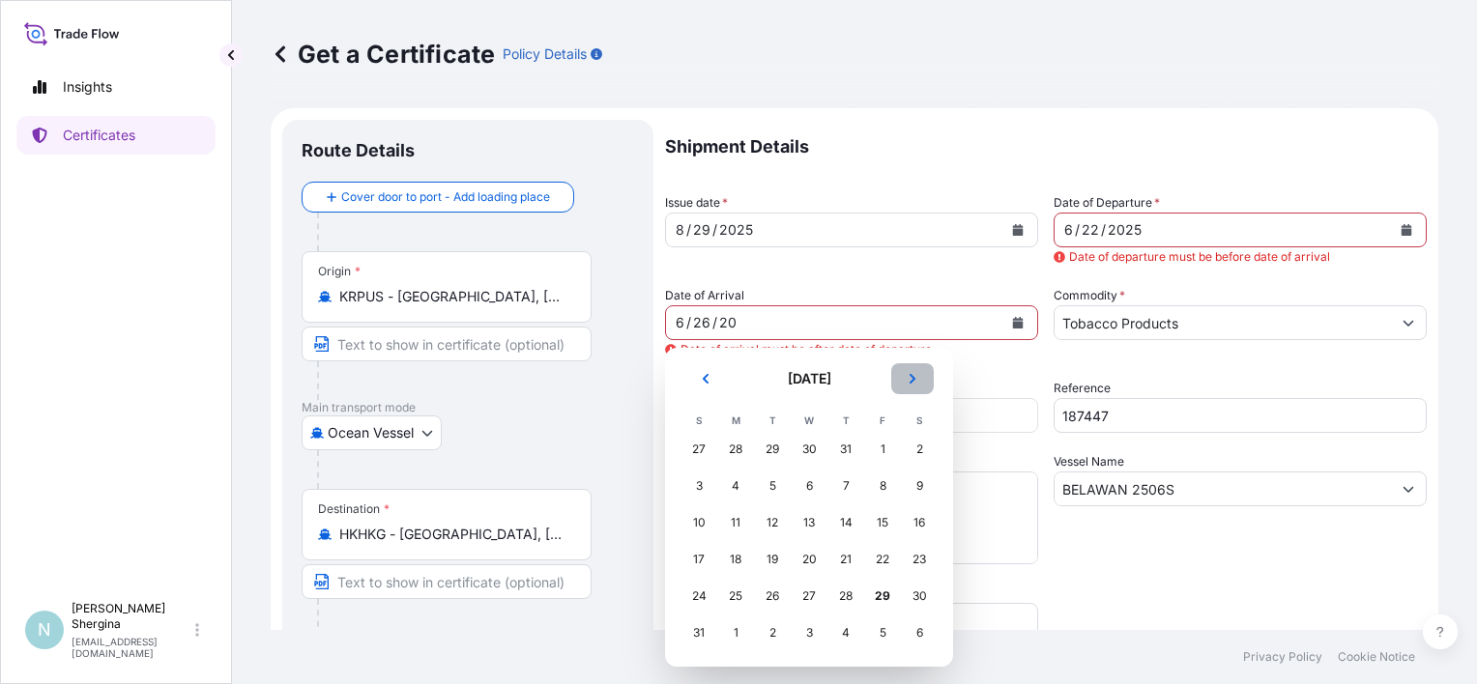
click at [910, 376] on icon "Next" at bounding box center [913, 379] width 12 height 12
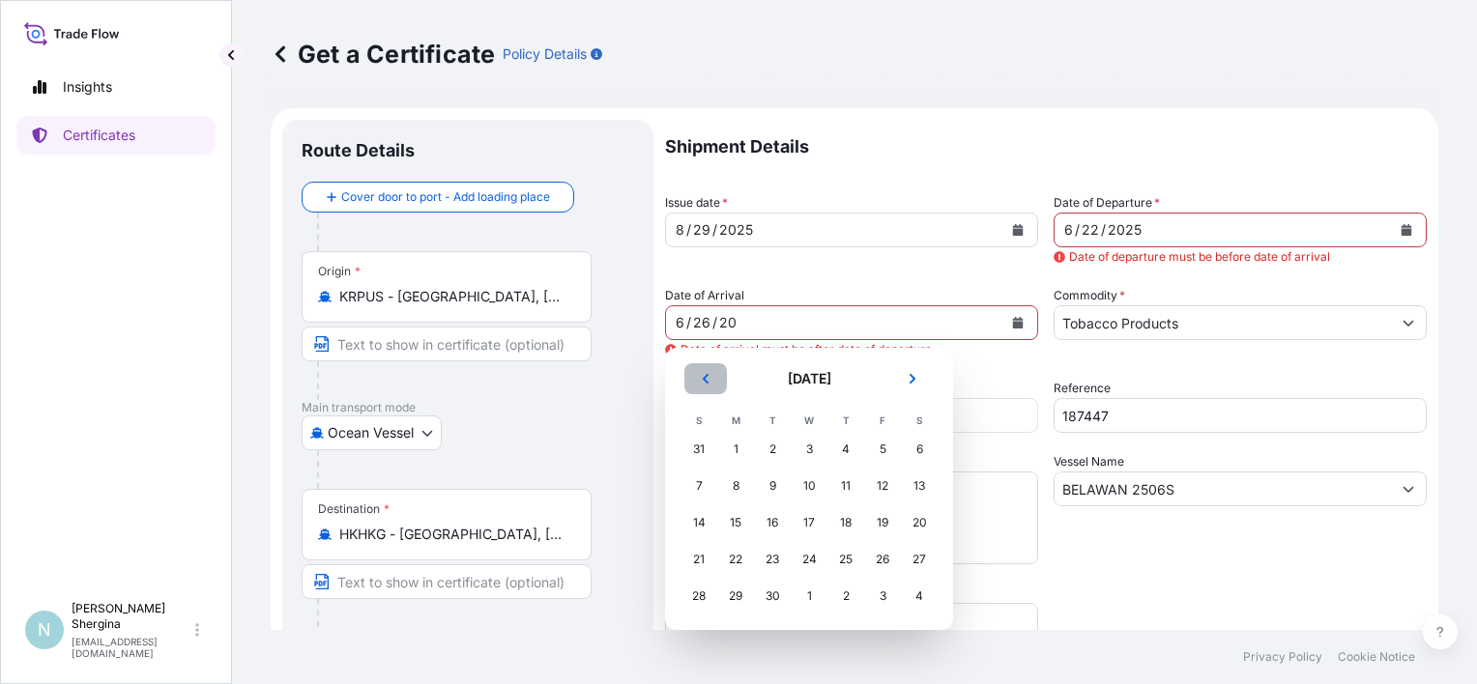
click at [709, 379] on icon "Previous" at bounding box center [706, 379] width 12 height 12
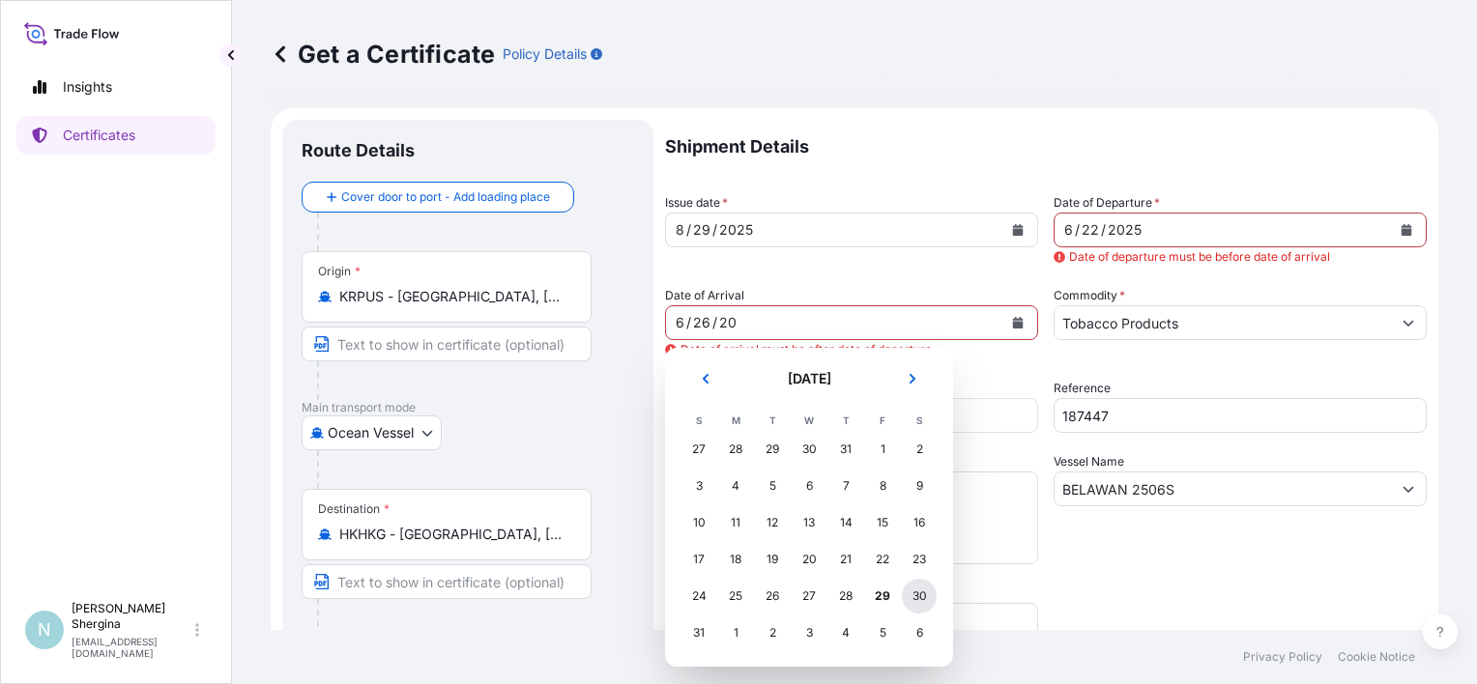
click at [912, 599] on div "30" at bounding box center [919, 596] width 35 height 35
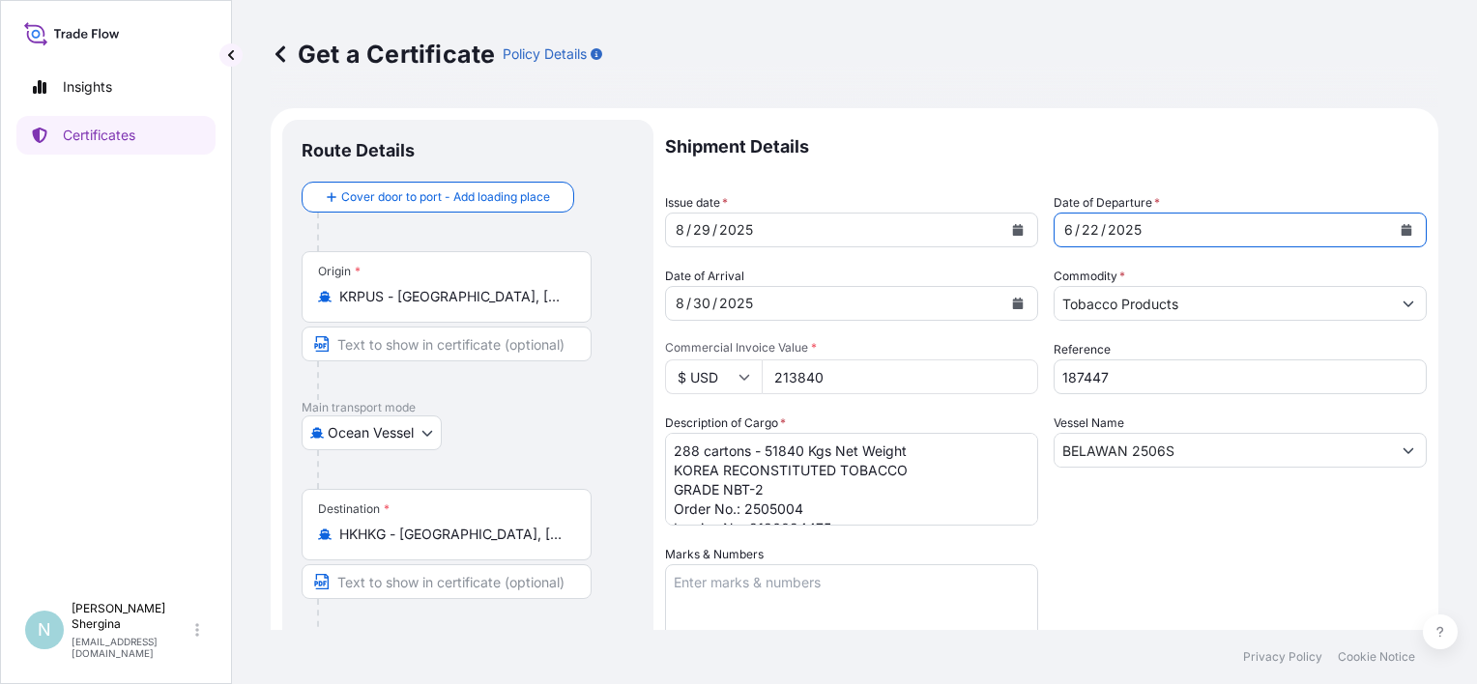
click at [1391, 229] on button "Calendar" at bounding box center [1406, 230] width 31 height 31
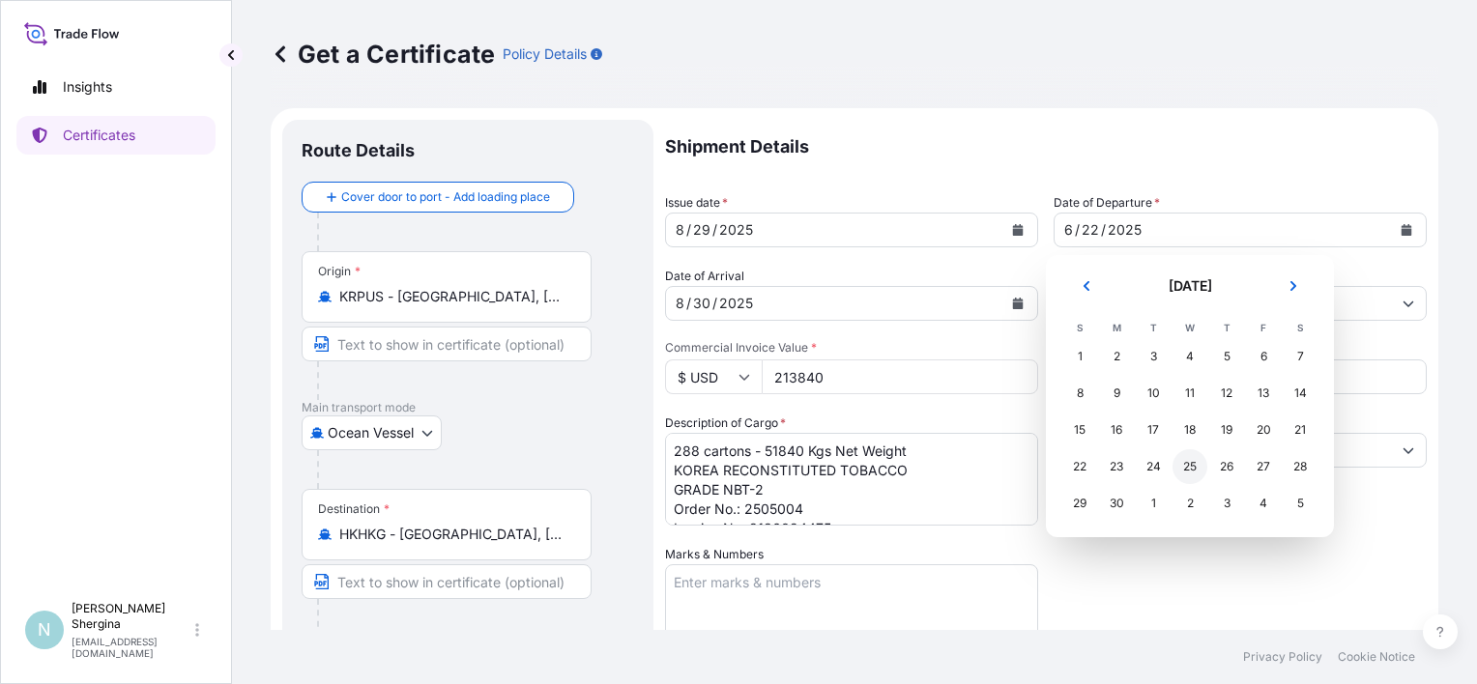
click at [1191, 472] on div "25" at bounding box center [1190, 467] width 35 height 35
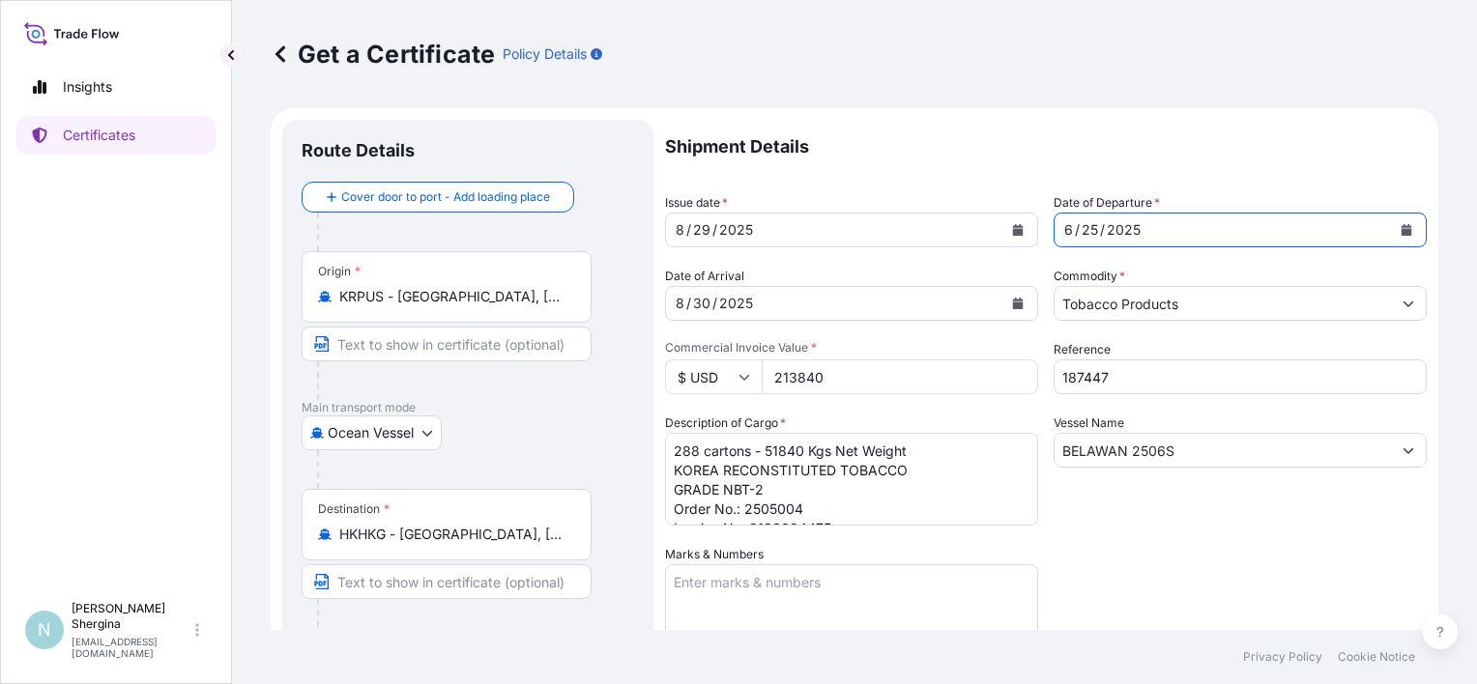
click at [1401, 233] on icon "Calendar" at bounding box center [1407, 230] width 12 height 12
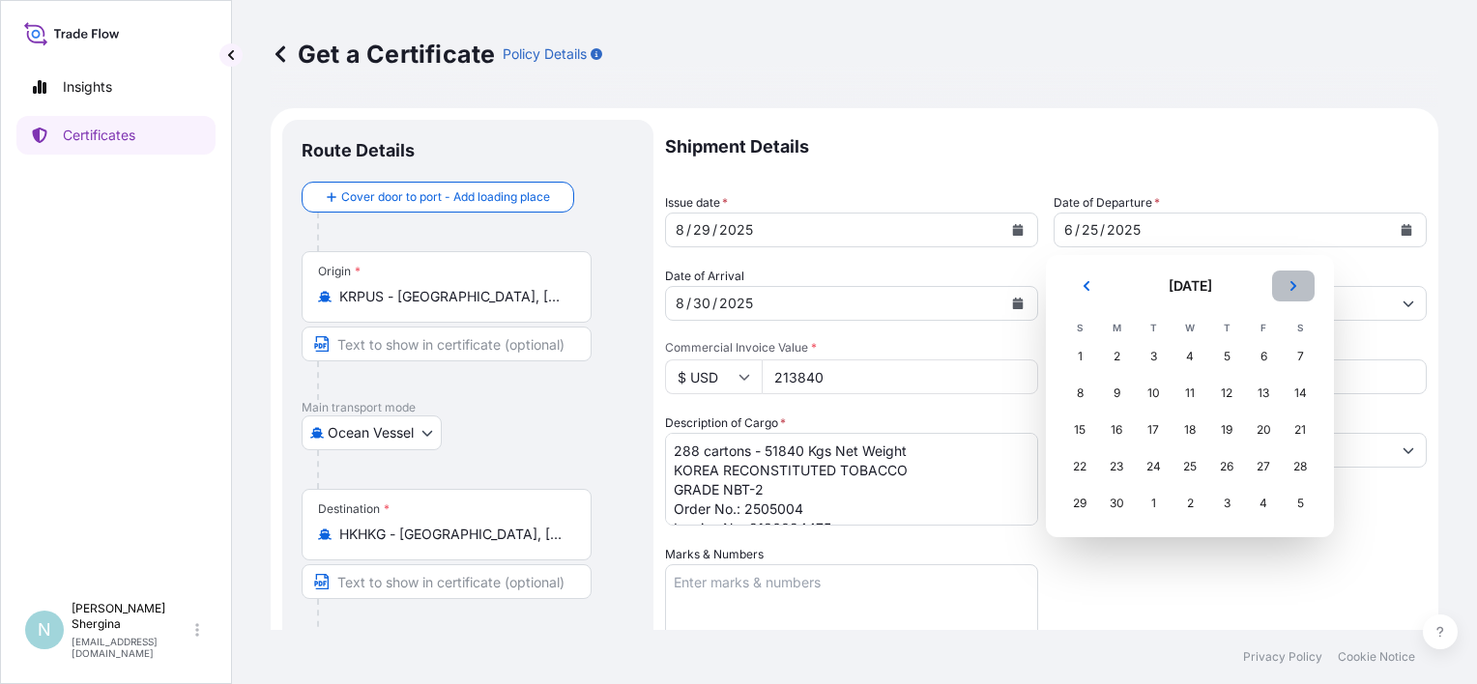
click at [1295, 293] on button "Next" at bounding box center [1293, 286] width 43 height 31
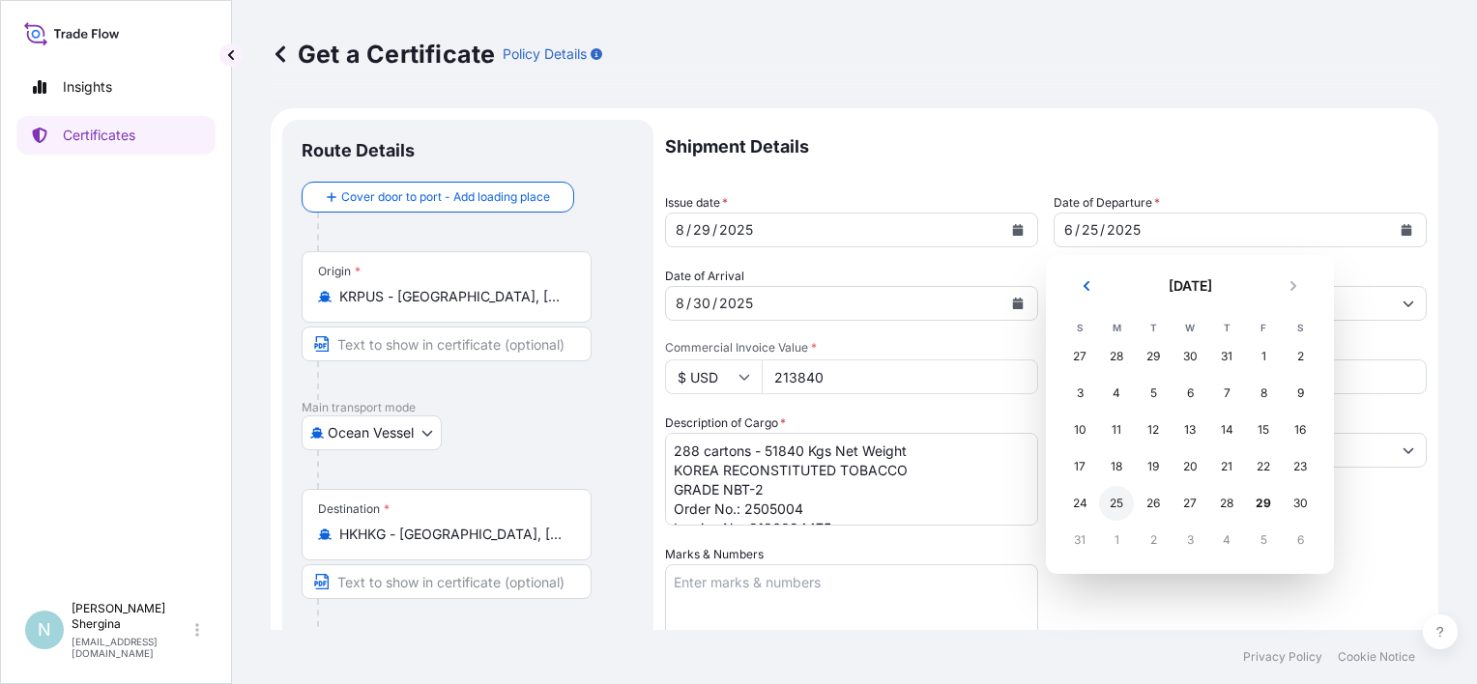
click at [1116, 503] on div "25" at bounding box center [1116, 503] width 35 height 35
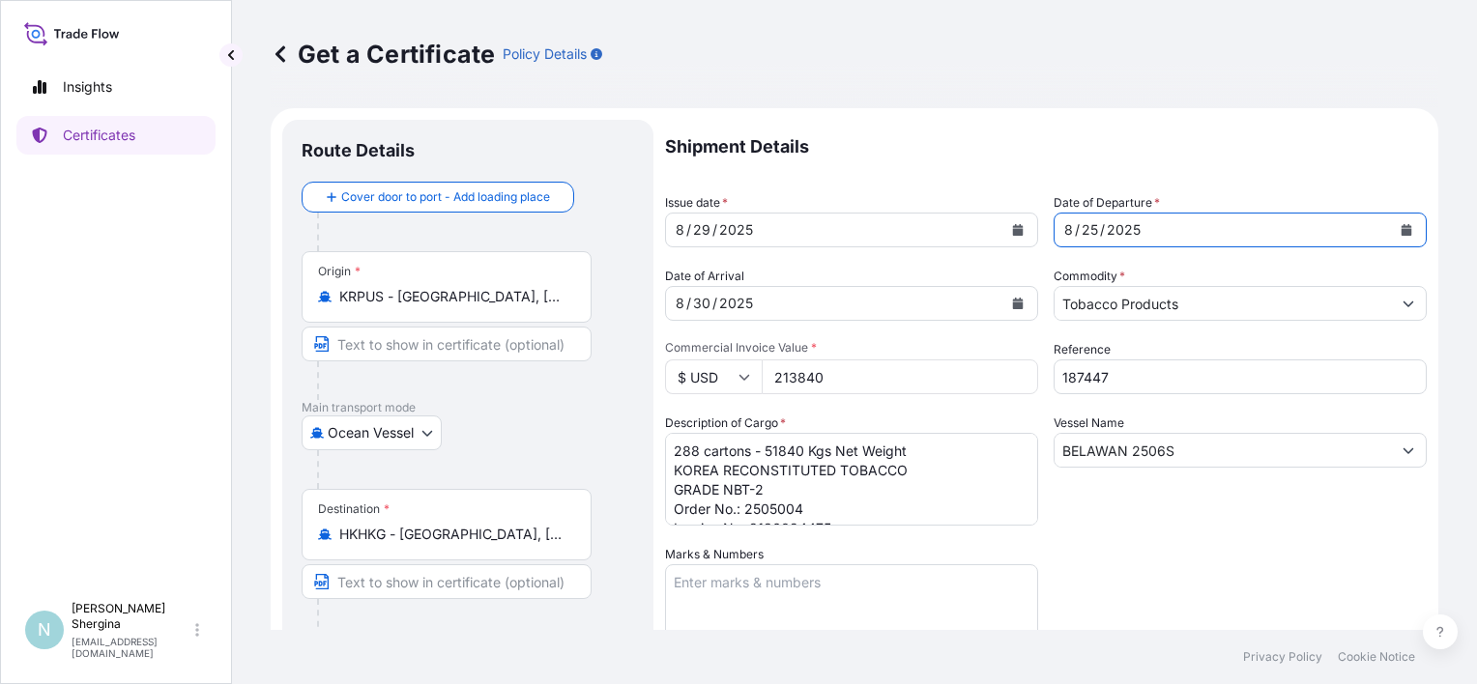
click at [804, 364] on input "213840" at bounding box center [900, 377] width 277 height 35
drag, startPoint x: 835, startPoint y: 370, endPoint x: 709, endPoint y: 376, distance: 126.8
click at [709, 376] on div "$ USD 213840" at bounding box center [851, 377] width 373 height 35
paste input "35040.0"
type input "35040.00"
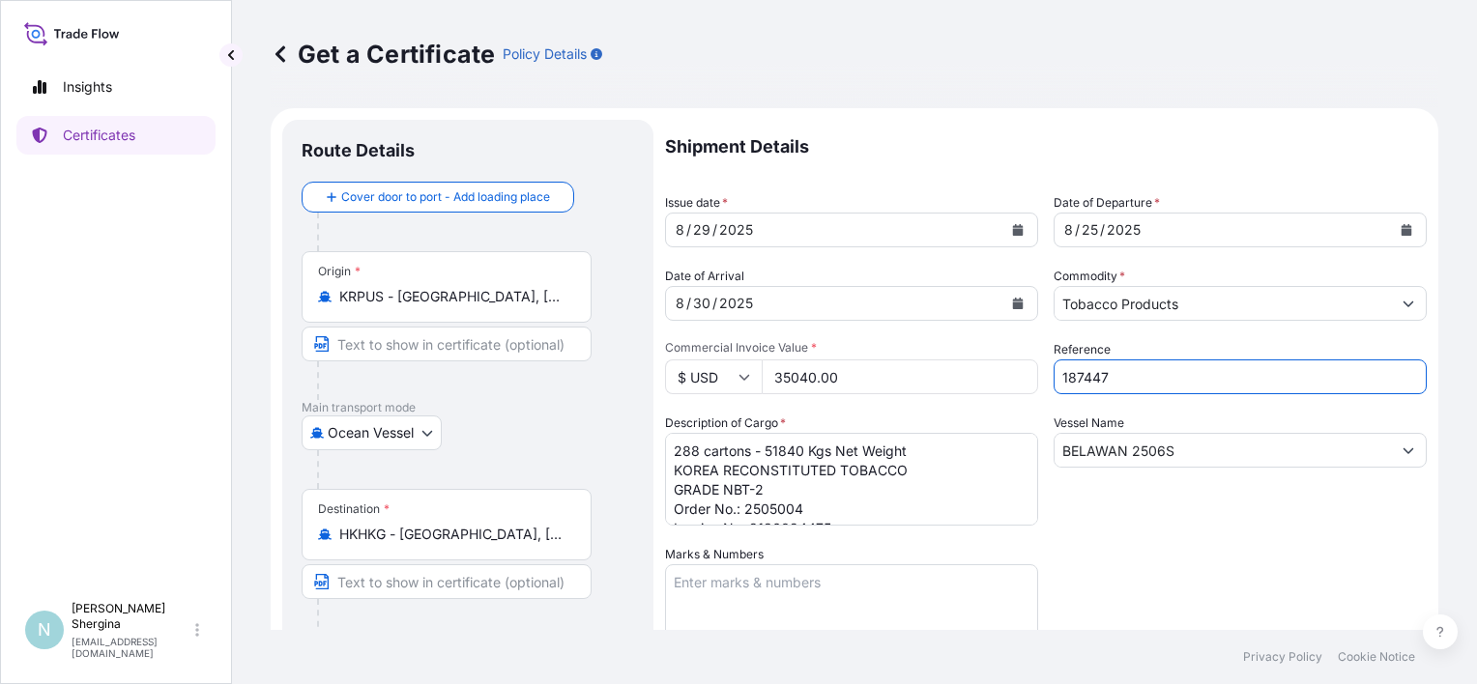
drag, startPoint x: 1069, startPoint y: 385, endPoint x: 988, endPoint y: 391, distance: 81.4
click at [988, 391] on div "Shipment Details Issue date * [DATE] Date of Departure * [DATE] Date of Arrival…" at bounding box center [1046, 544] width 762 height 848
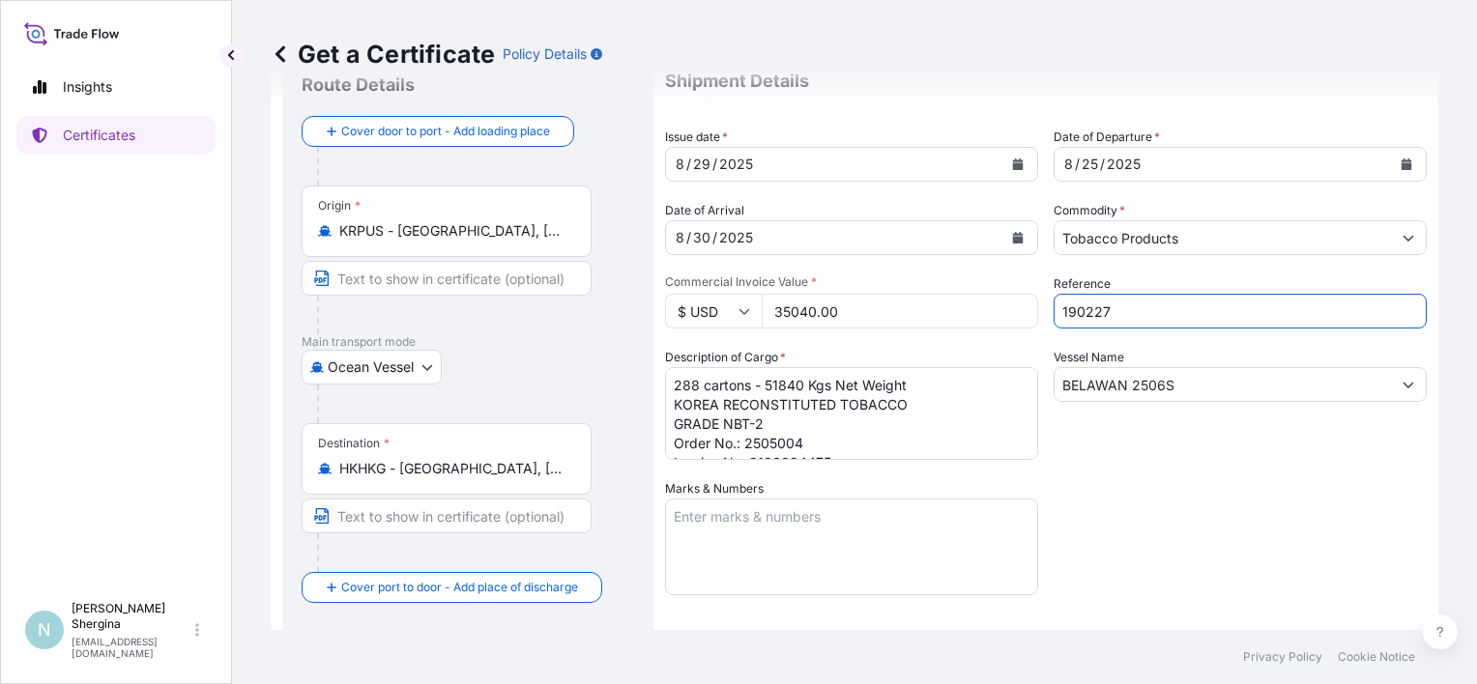
scroll to position [97, 0]
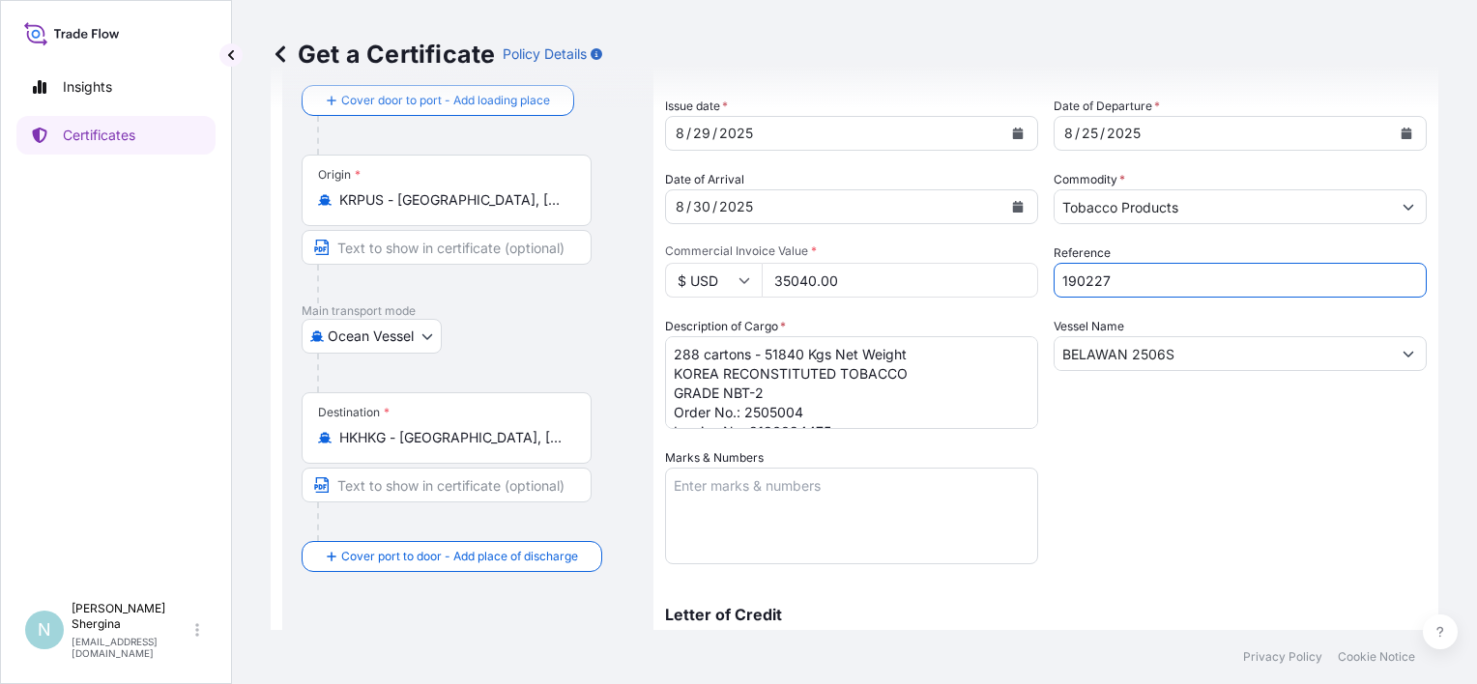
type input "190227"
click at [857, 271] on input "35040.00" at bounding box center [900, 280] width 277 height 35
drag, startPoint x: 804, startPoint y: 283, endPoint x: 690, endPoint y: 300, distance: 115.3
click at [691, 300] on div "Shipment Details Issue date * [DATE] Date of Departure * [DATE] Date of Arrival…" at bounding box center [1046, 447] width 762 height 848
type input "38544"
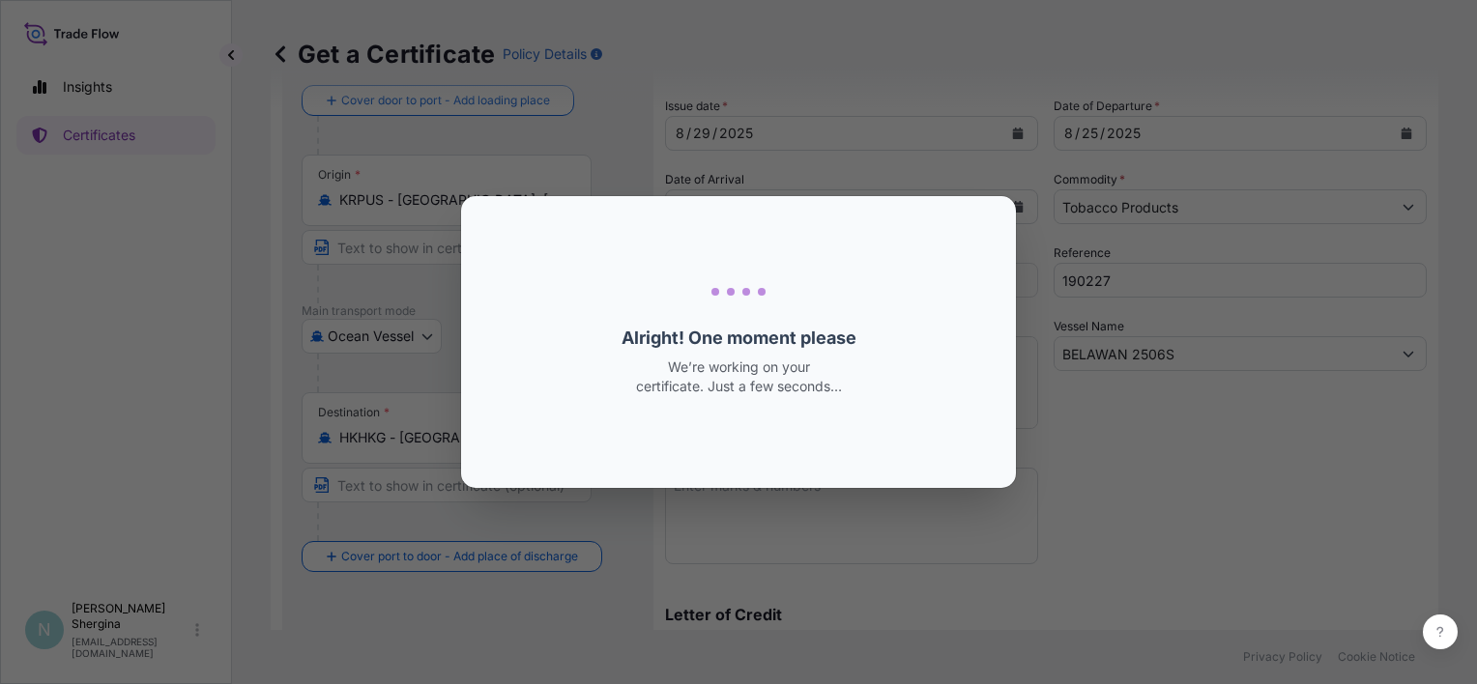
click at [1049, 436] on div "Loading Loading... Alright! One moment please We’re working on your certificate…" at bounding box center [738, 342] width 1477 height 684
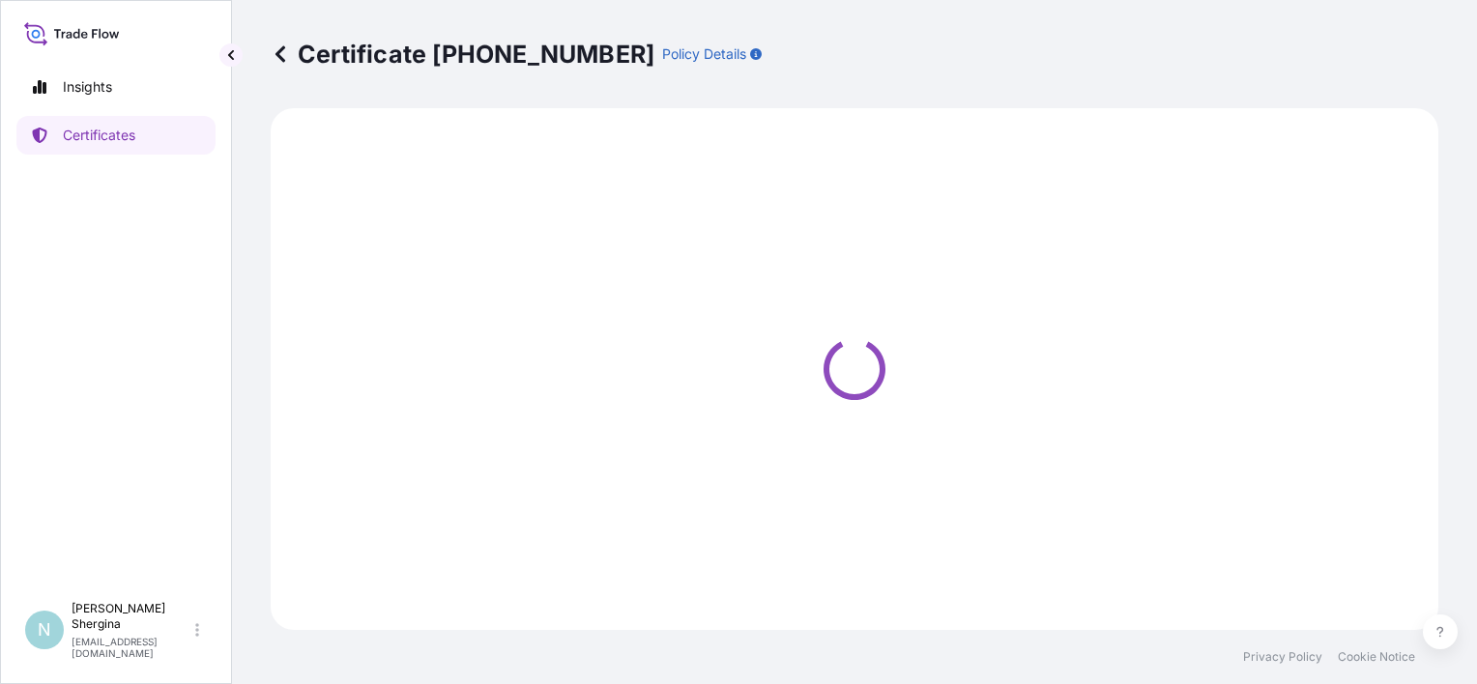
select select "Ocean Vessel"
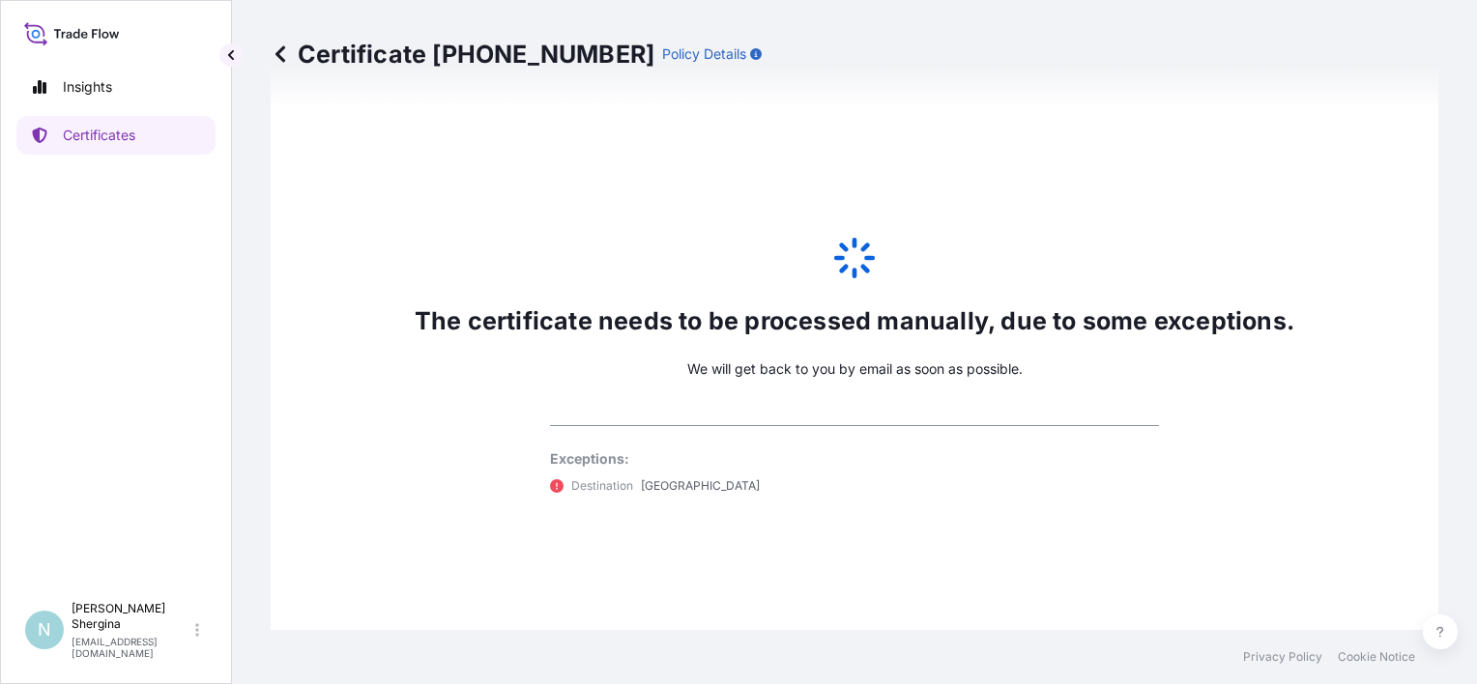
scroll to position [1079, 0]
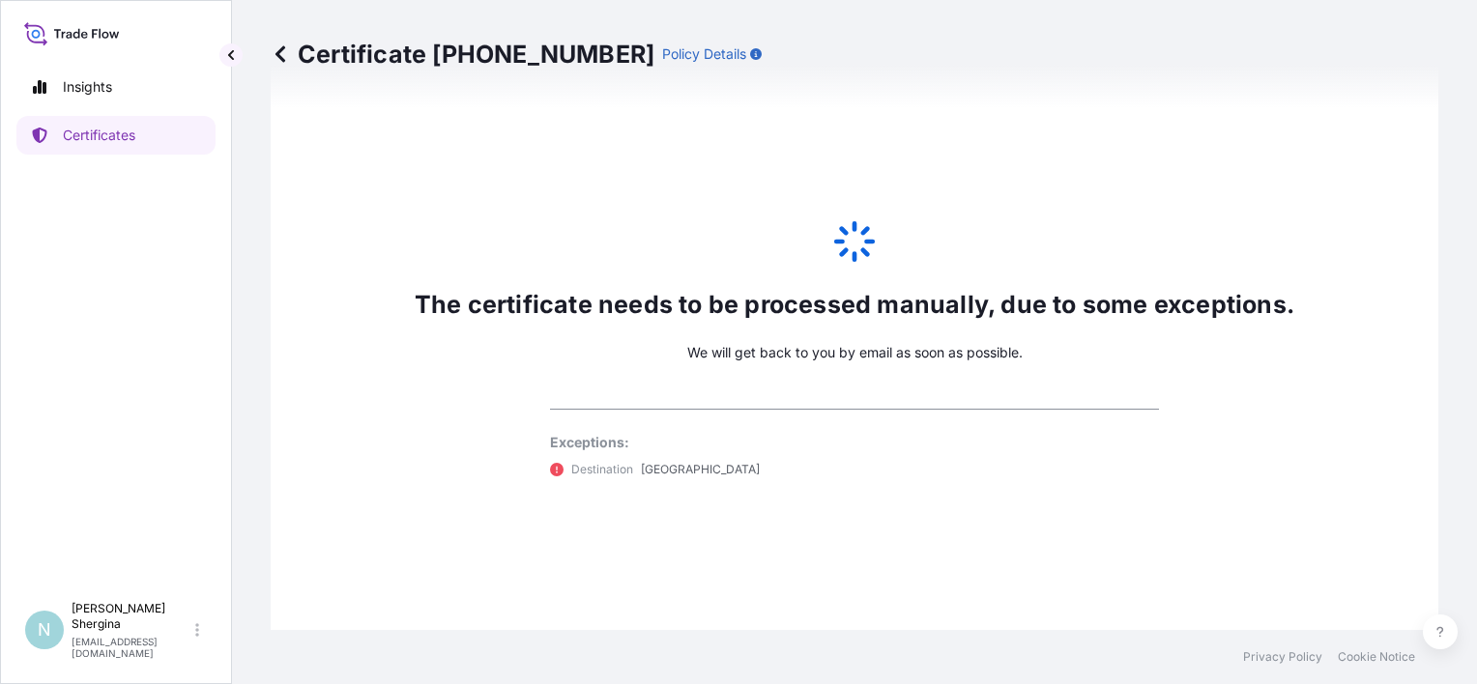
select select "31548"
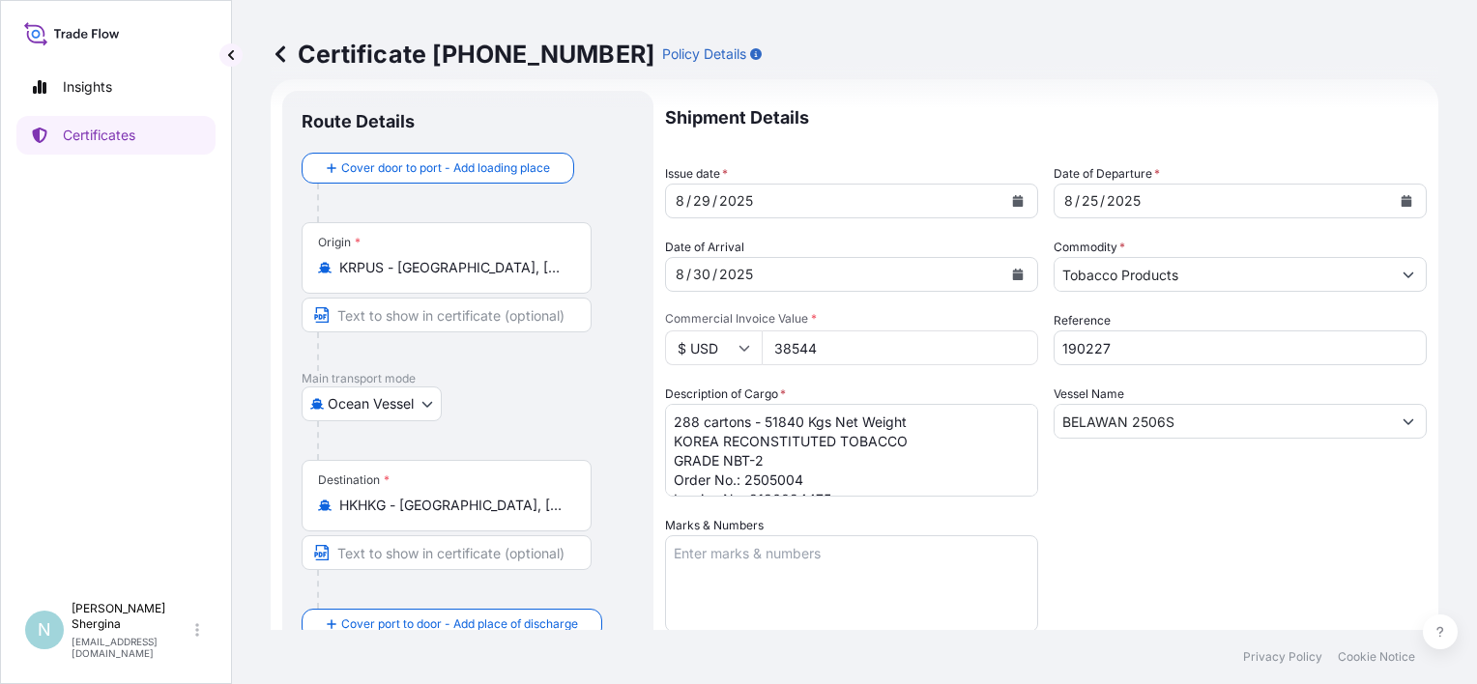
scroll to position [0, 0]
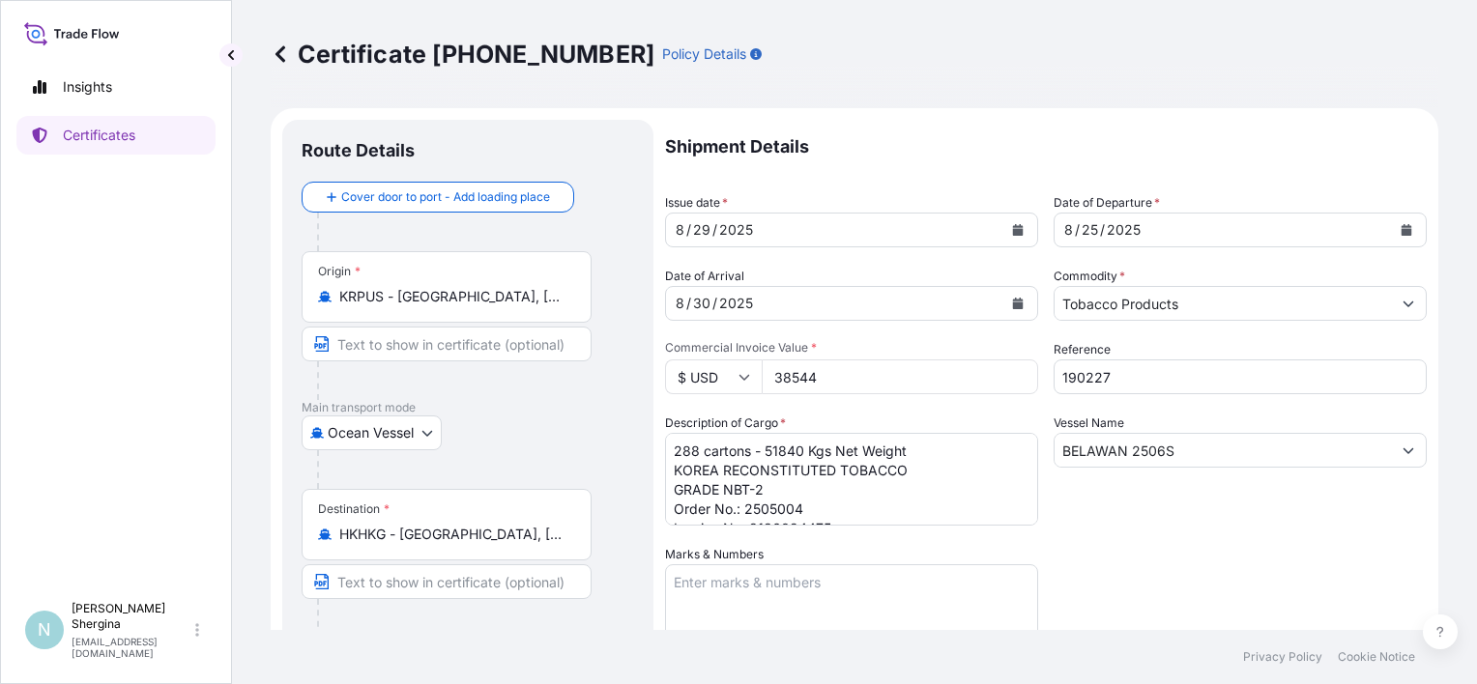
click at [831, 387] on input "38544" at bounding box center [900, 377] width 277 height 35
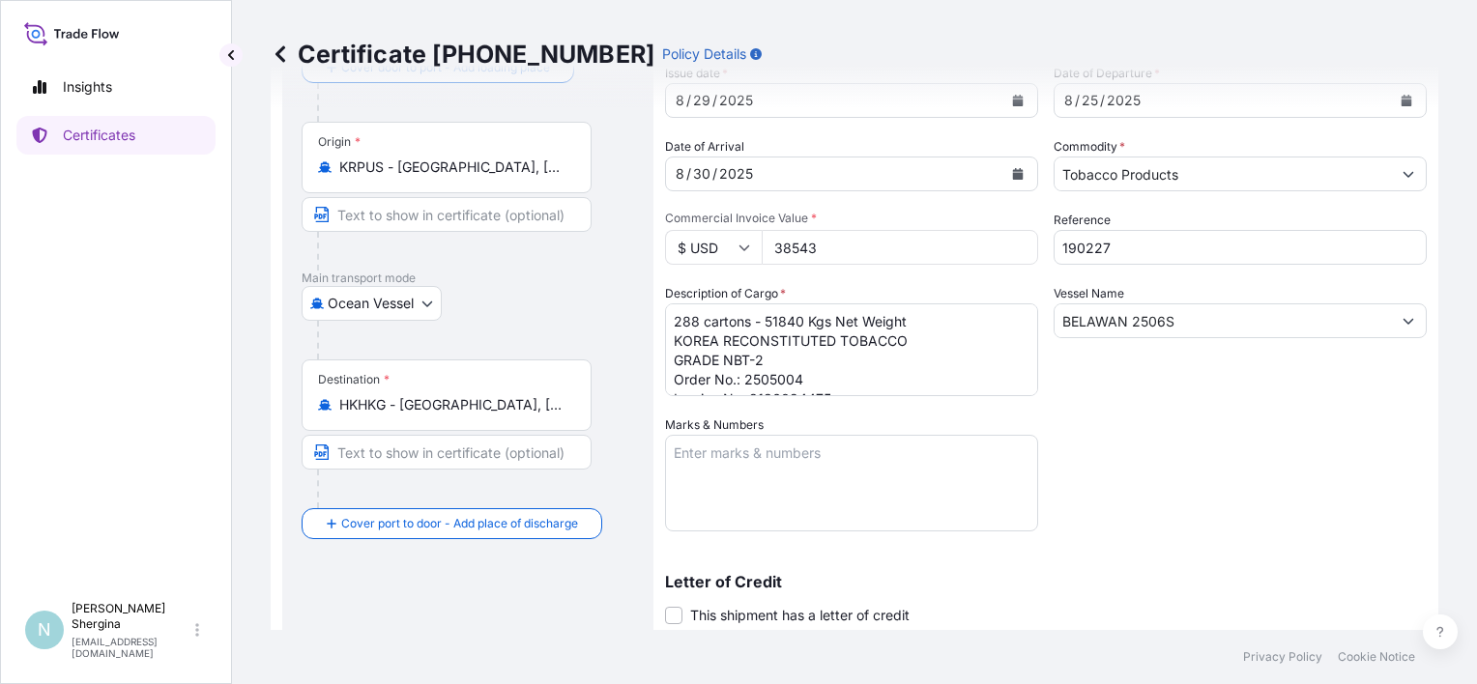
scroll to position [97, 0]
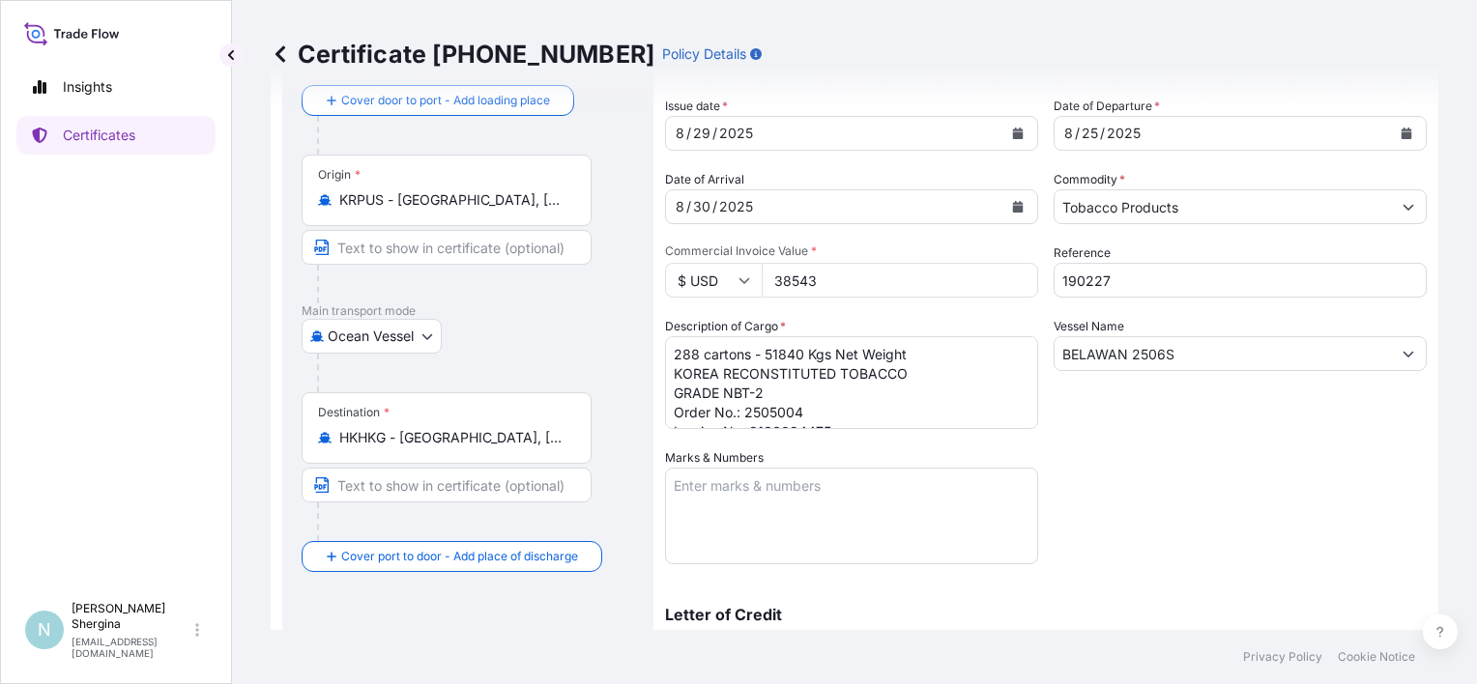
type input "38543"
click at [847, 373] on textarea "288 cartons - 51840 Kgs Net Weight KOREA RECONSTITUTED TOBACCO GRADE NBT-2 Orde…" at bounding box center [851, 382] width 373 height 93
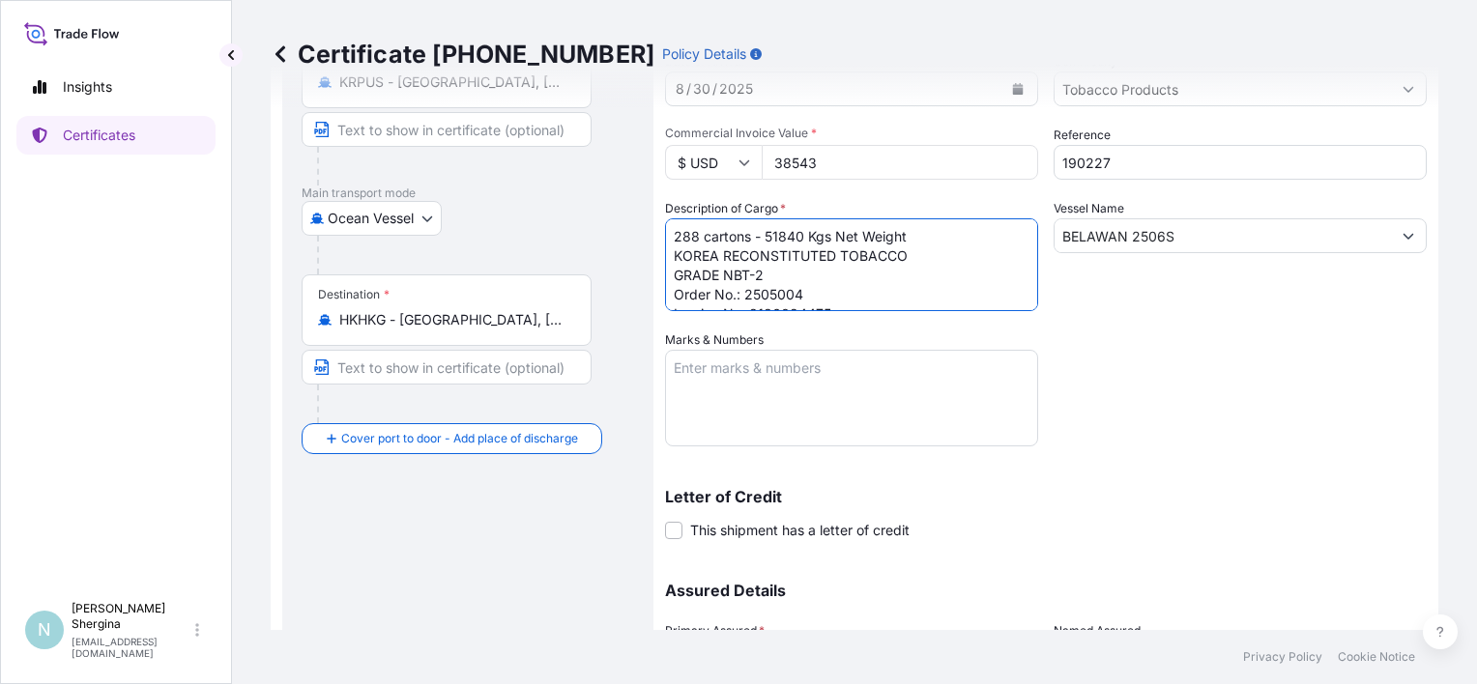
scroll to position [0, 0]
